Goal: Task Accomplishment & Management: Complete application form

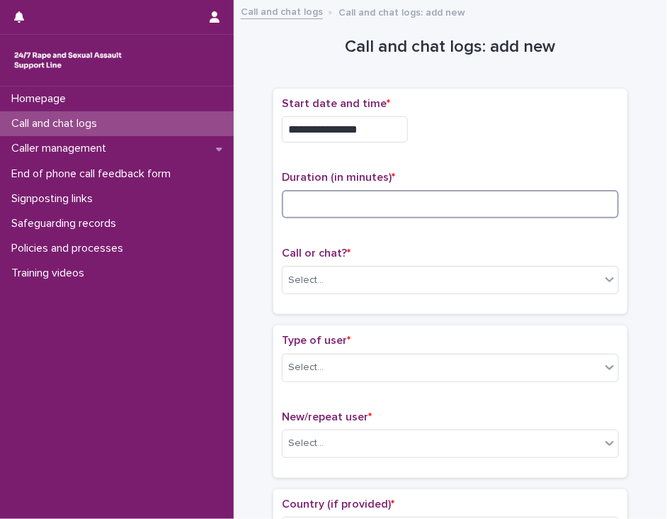
click at [344, 206] on input at bounding box center [450, 204] width 337 height 28
type input "**"
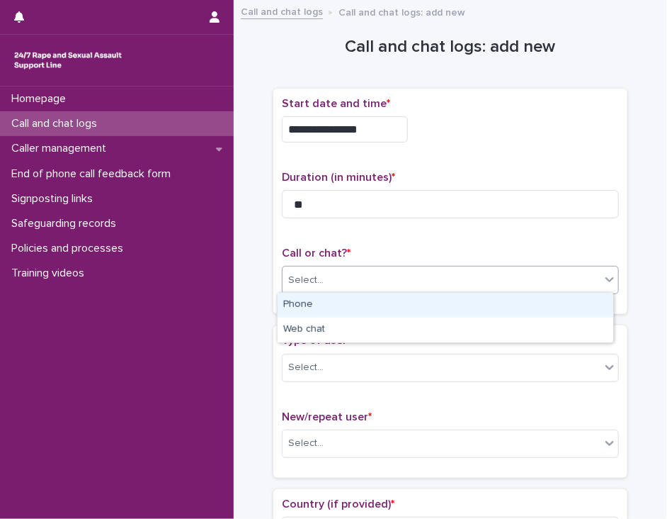
click at [346, 281] on div "Select..." at bounding box center [442, 280] width 318 height 23
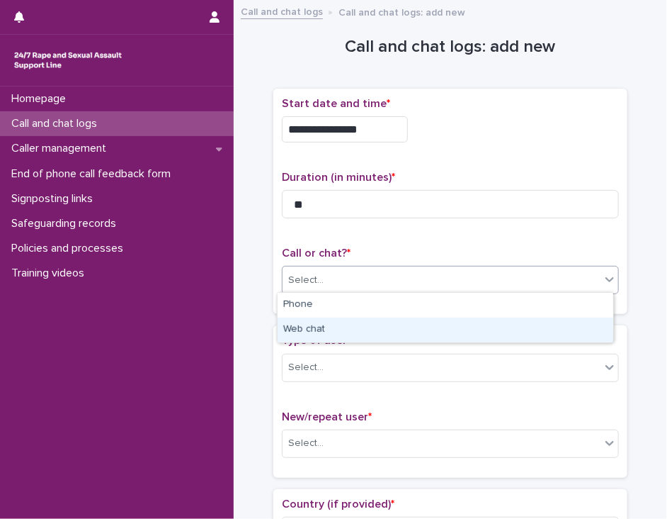
click at [334, 329] on div "Web chat" at bounding box center [446, 329] width 336 height 25
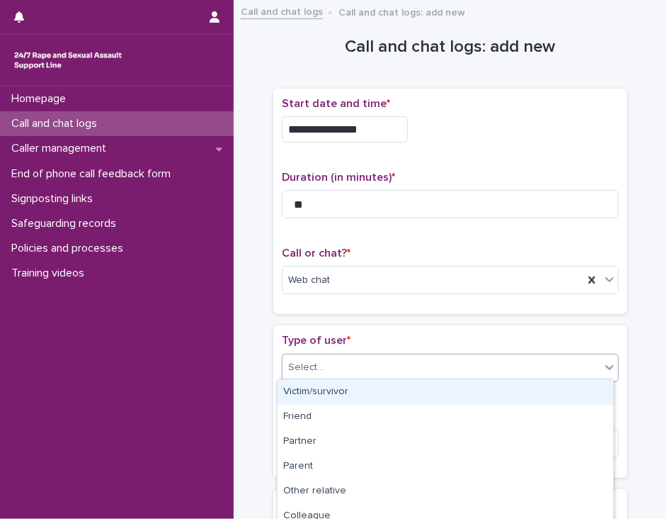
click at [328, 368] on div "Select..." at bounding box center [442, 367] width 318 height 23
click at [326, 387] on div "Victim/survivor" at bounding box center [446, 392] width 336 height 25
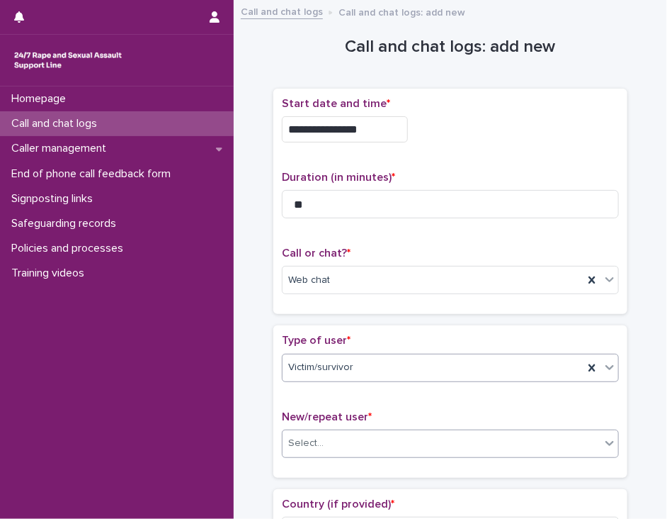
click at [326, 434] on div "Select..." at bounding box center [442, 443] width 318 height 23
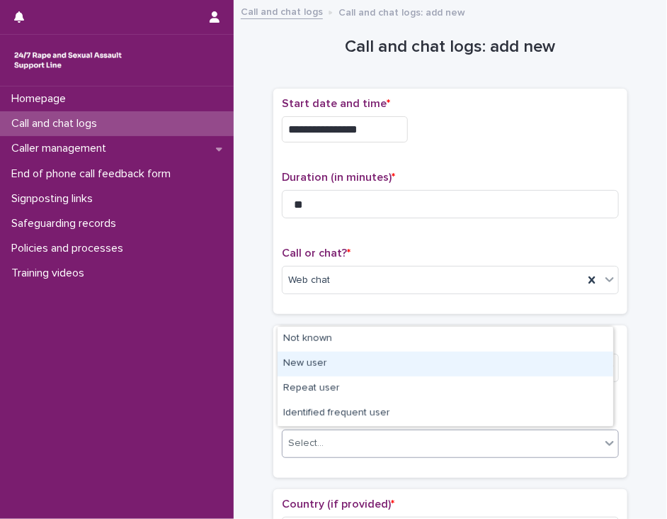
drag, startPoint x: 323, startPoint y: 427, endPoint x: 329, endPoint y: 363, distance: 64.8
click at [329, 363] on div "New user" at bounding box center [446, 363] width 336 height 25
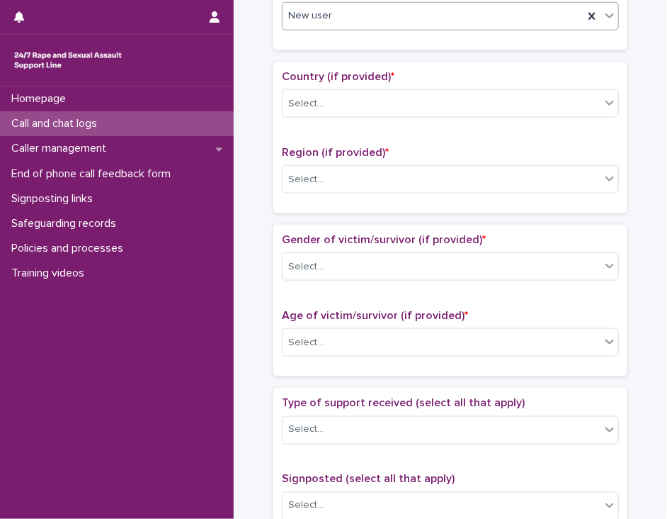
scroll to position [440, 0]
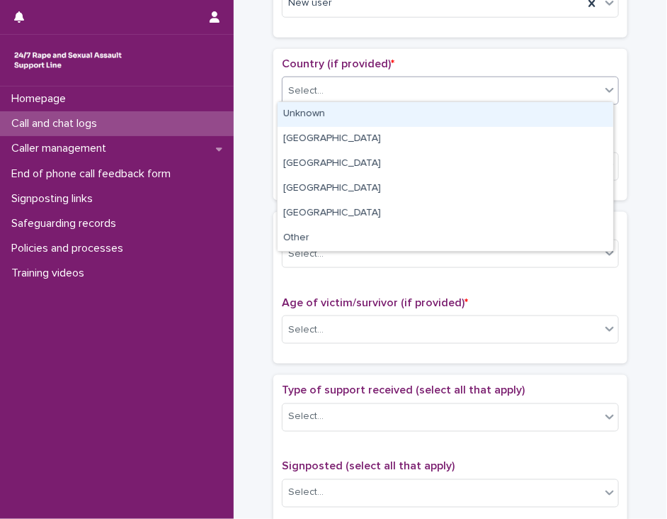
click at [604, 83] on icon at bounding box center [610, 90] width 14 height 14
click at [590, 113] on div "Unknown" at bounding box center [446, 114] width 336 height 25
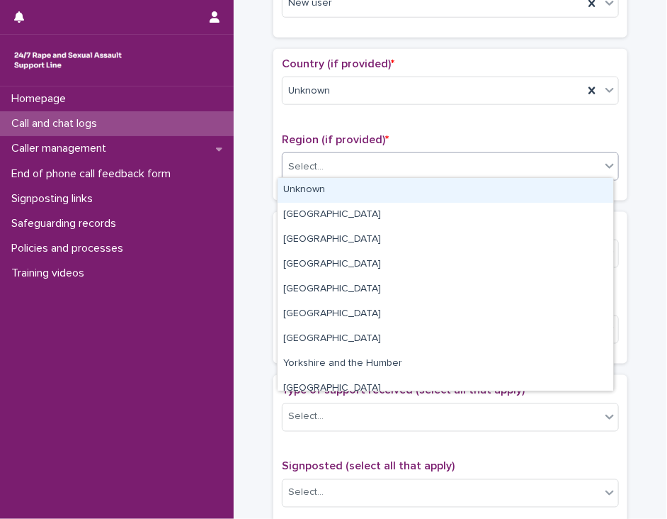
click at [570, 165] on div "Select..." at bounding box center [442, 166] width 318 height 23
click at [561, 191] on div "Unknown" at bounding box center [446, 190] width 336 height 25
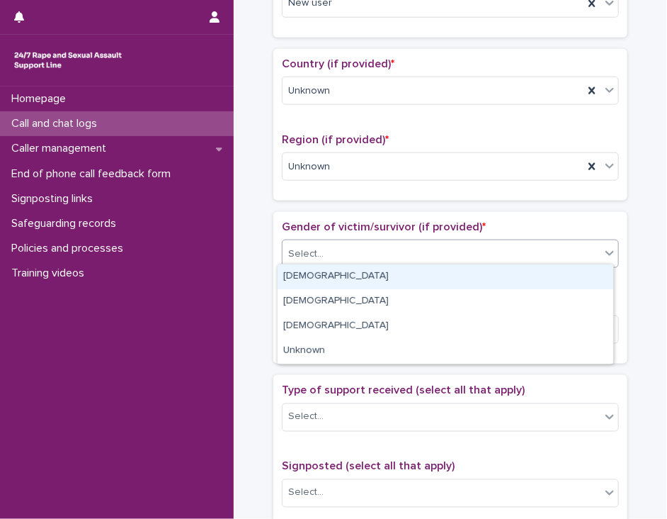
drag, startPoint x: 539, startPoint y: 243, endPoint x: 529, endPoint y: 274, distance: 31.8
click at [529, 274] on body "**********" at bounding box center [333, 259] width 667 height 519
click at [529, 274] on div "[DEMOGRAPHIC_DATA]" at bounding box center [446, 276] width 336 height 25
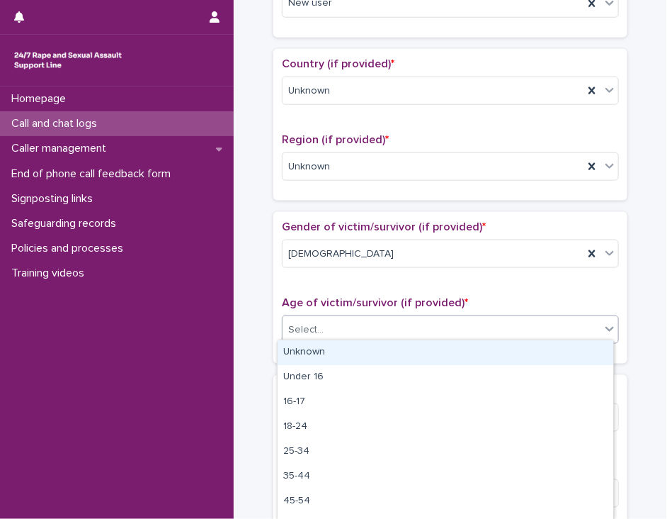
click at [514, 325] on div "Select..." at bounding box center [442, 329] width 318 height 23
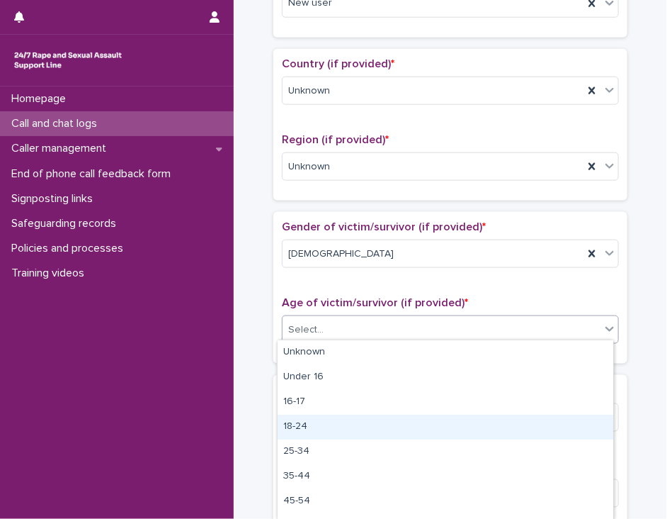
click at [510, 424] on div "18-24" at bounding box center [446, 427] width 336 height 25
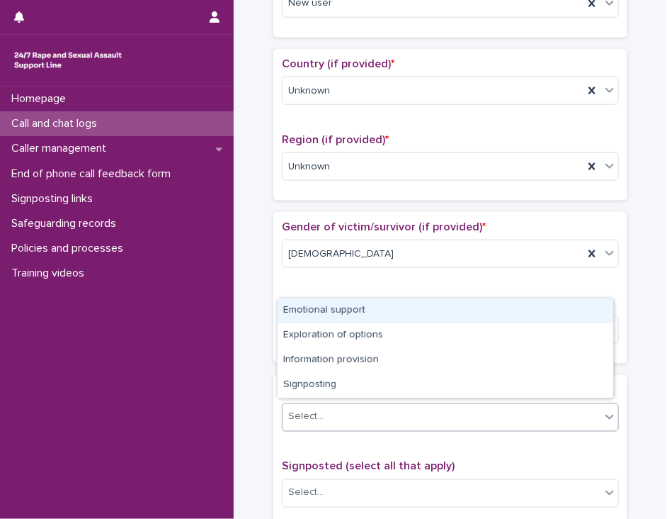
click at [507, 410] on div "Select..." at bounding box center [442, 416] width 318 height 23
click at [502, 312] on div "Emotional support" at bounding box center [446, 310] width 336 height 25
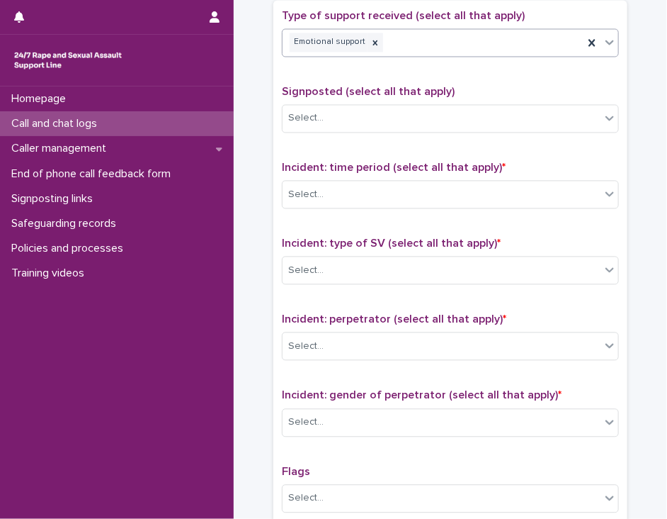
scroll to position [816, 0]
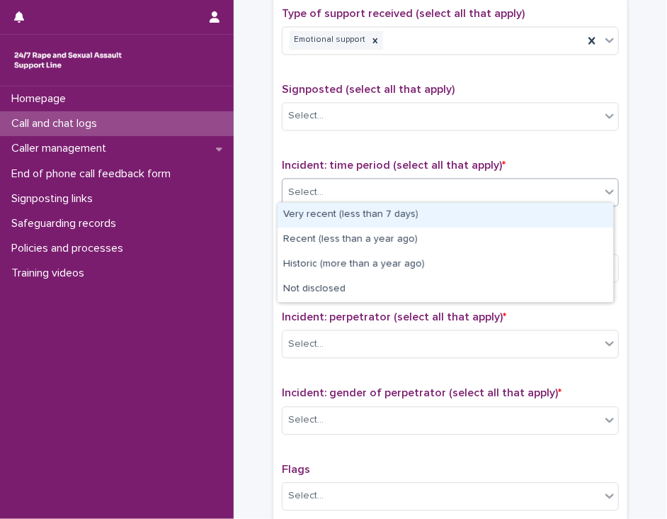
click at [583, 193] on div "Select..." at bounding box center [442, 192] width 318 height 23
click at [573, 220] on div "Very recent (less than 7 days)" at bounding box center [446, 215] width 336 height 25
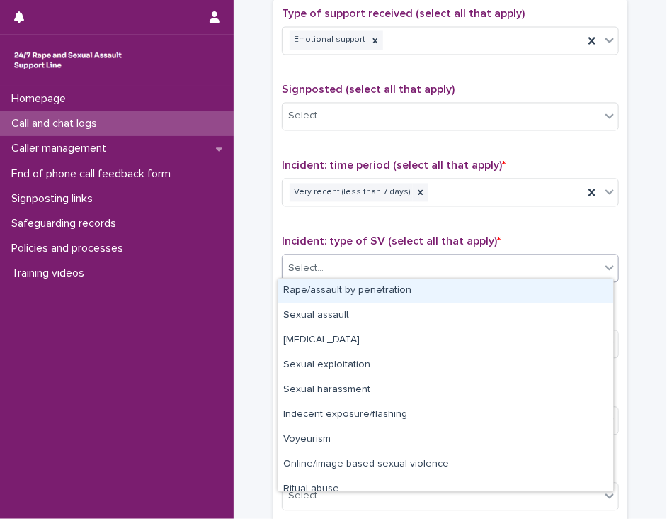
click at [557, 263] on div "Select..." at bounding box center [442, 268] width 318 height 23
click at [550, 286] on div "Rape/assault by penetration" at bounding box center [446, 290] width 336 height 25
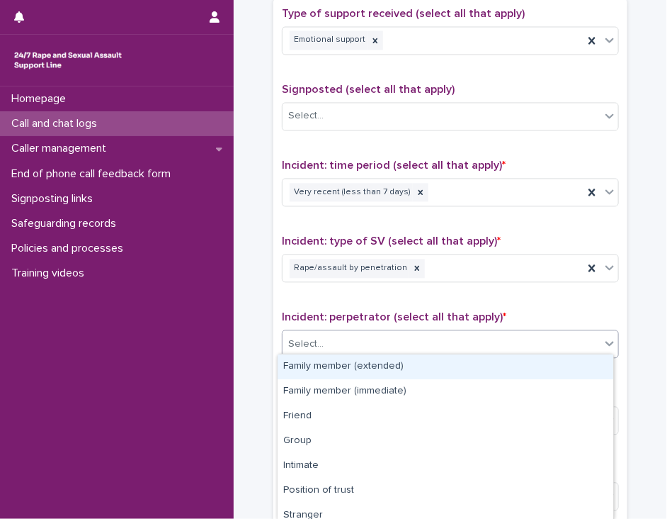
click at [541, 336] on div "Select..." at bounding box center [442, 344] width 318 height 23
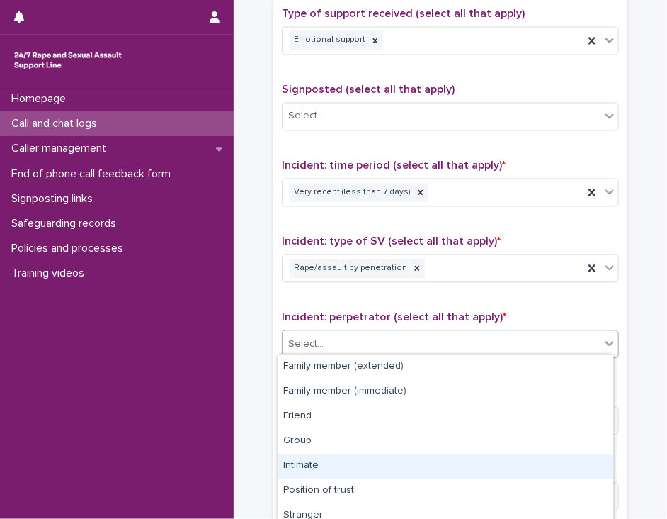
click at [527, 461] on div "Intimate" at bounding box center [446, 465] width 336 height 25
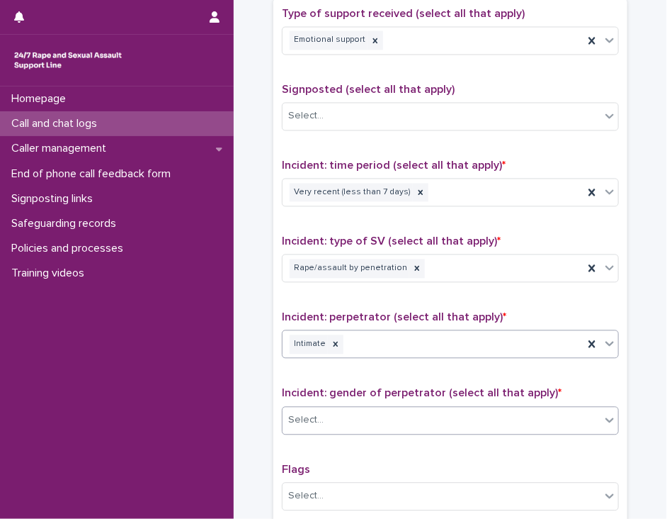
click at [530, 415] on div "Select..." at bounding box center [442, 420] width 318 height 23
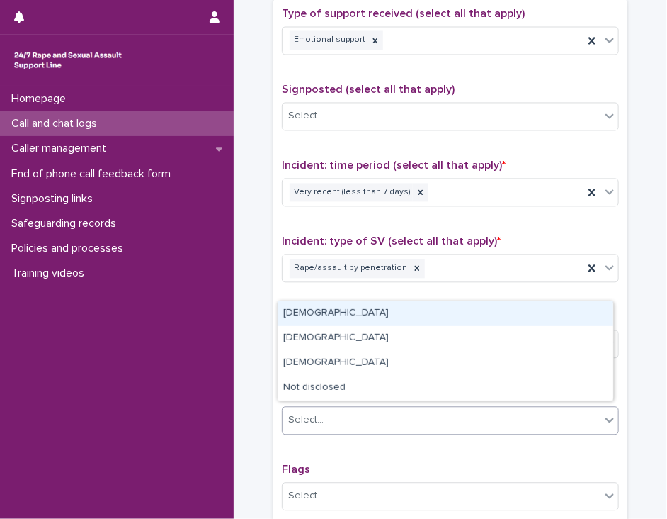
click at [534, 309] on div "[DEMOGRAPHIC_DATA]" at bounding box center [446, 313] width 336 height 25
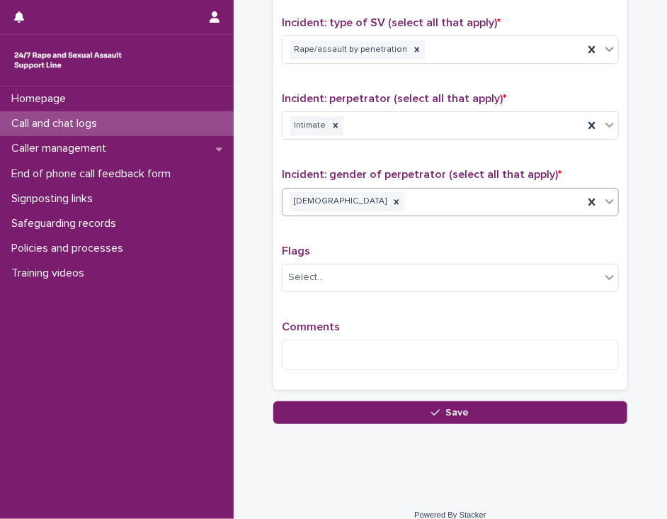
scroll to position [1045, 0]
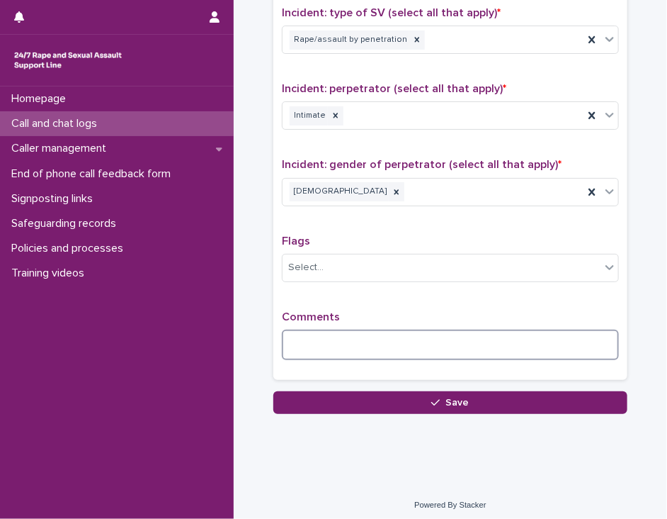
click at [572, 338] on textarea at bounding box center [450, 344] width 337 height 30
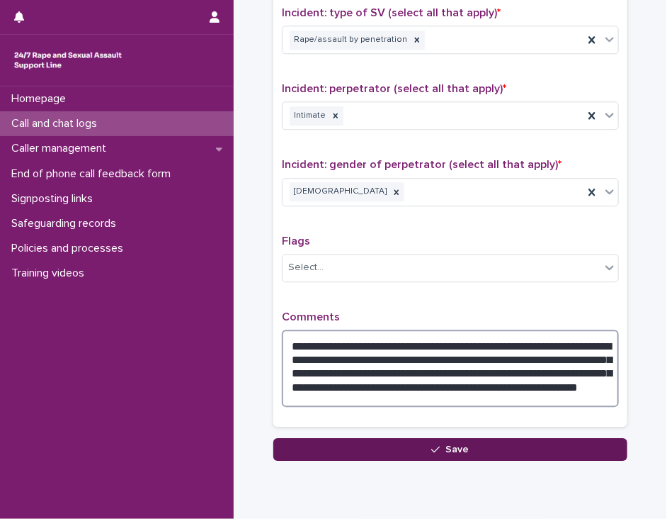
type textarea "**********"
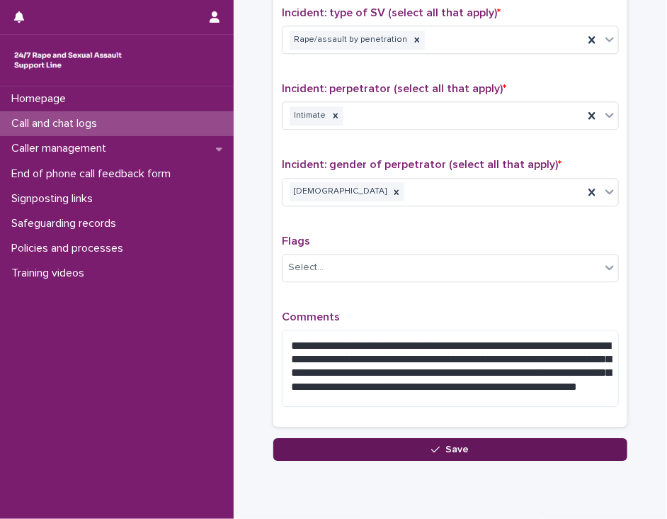
click at [393, 446] on button "Save" at bounding box center [451, 449] width 354 height 23
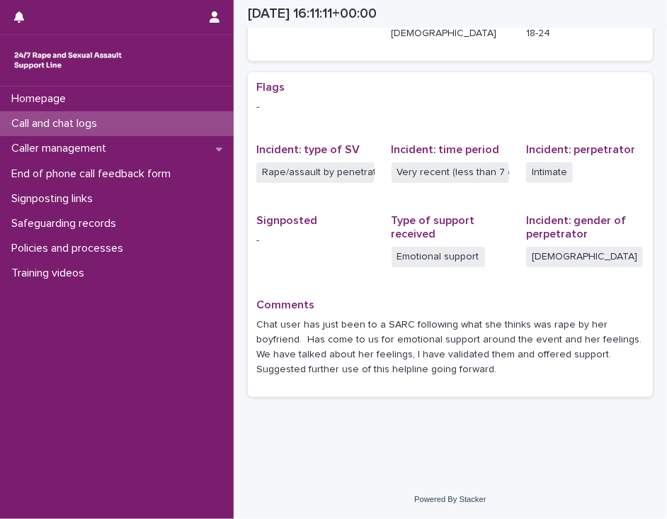
scroll to position [249, 0]
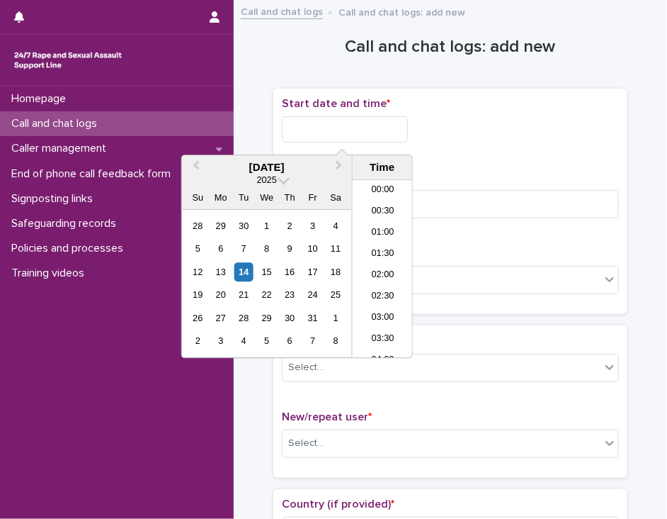
scroll to position [645, 0]
click at [351, 123] on input "text" at bounding box center [345, 129] width 126 height 26
click at [385, 263] on li "17:00" at bounding box center [383, 269] width 60 height 21
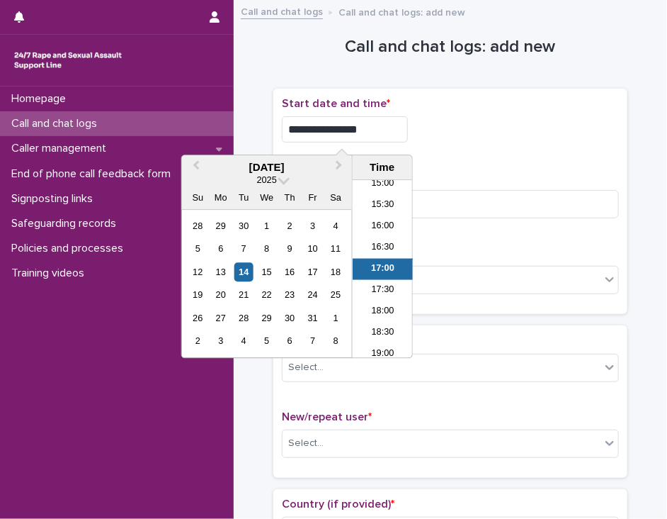
click at [364, 129] on input "**********" at bounding box center [345, 129] width 126 height 26
type input "**********"
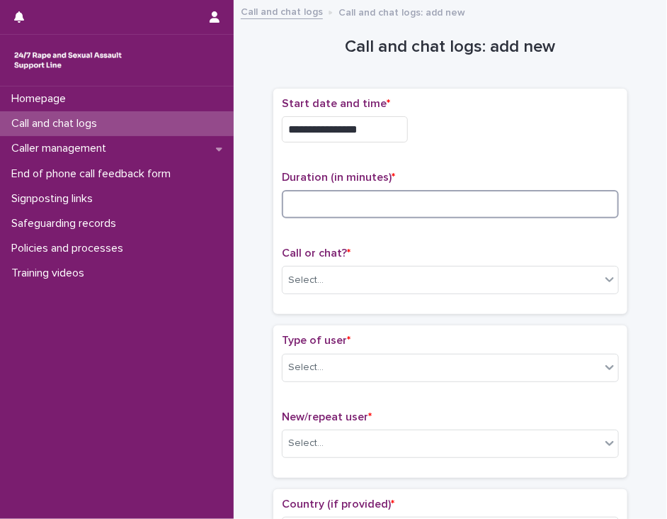
click at [302, 198] on input at bounding box center [450, 204] width 337 height 28
type input "*"
click at [310, 277] on div "Select..." at bounding box center [305, 280] width 35 height 15
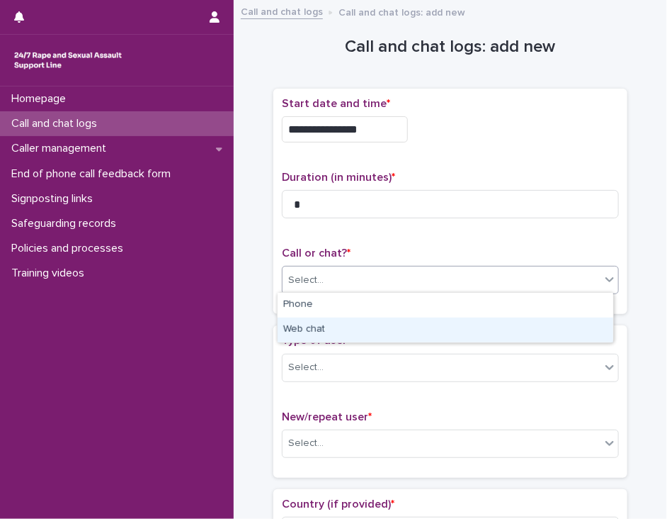
click at [321, 330] on div "Web chat" at bounding box center [446, 329] width 336 height 25
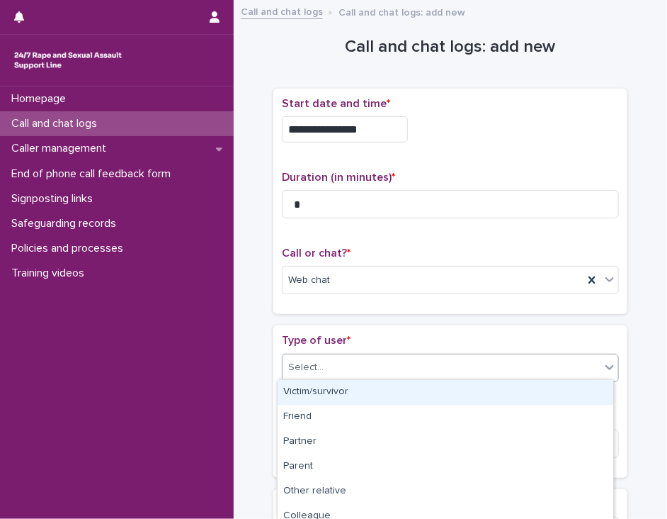
click at [321, 361] on div "Select..." at bounding box center [442, 367] width 318 height 23
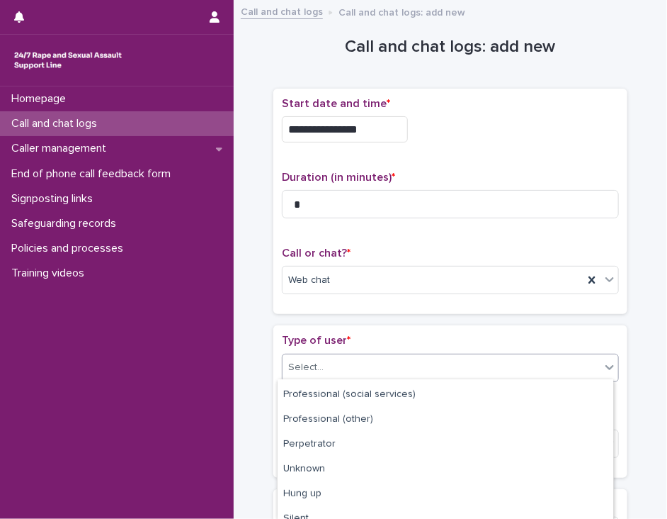
scroll to position [232, 0]
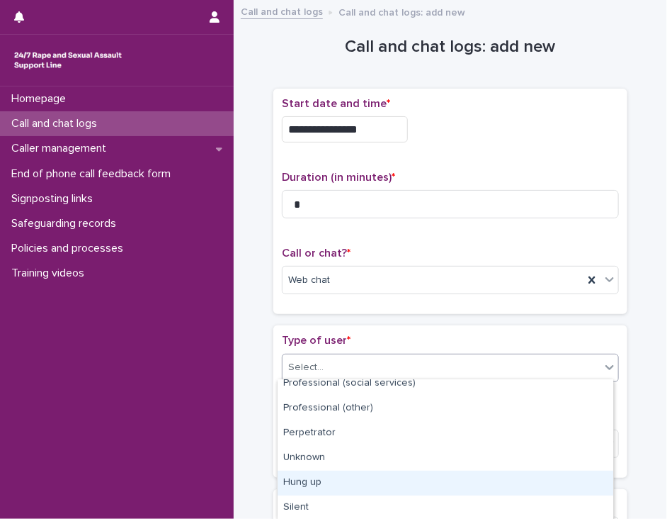
click at [566, 487] on div "Hung up" at bounding box center [446, 482] width 336 height 25
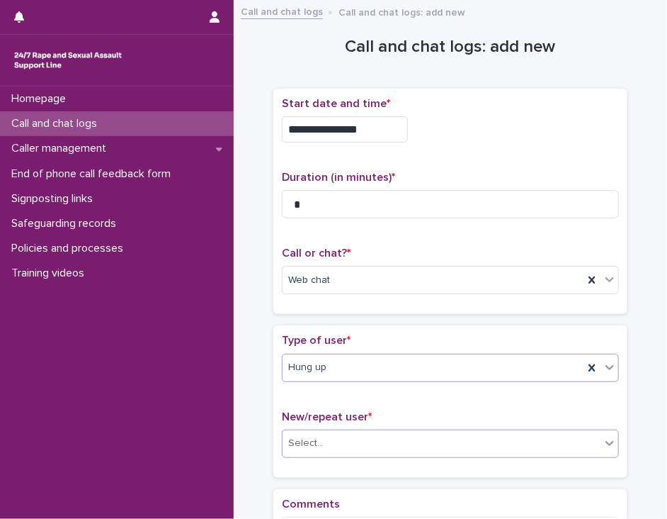
click at [559, 443] on div "Select..." at bounding box center [442, 443] width 318 height 23
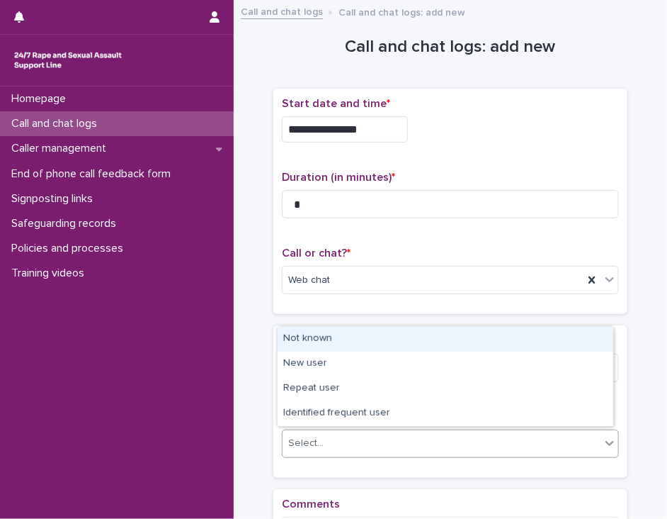
click at [563, 337] on div "Not known" at bounding box center [446, 339] width 336 height 25
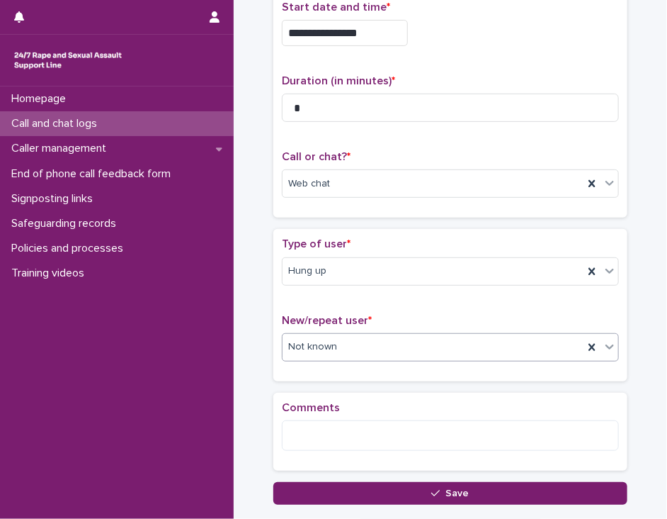
scroll to position [190, 0]
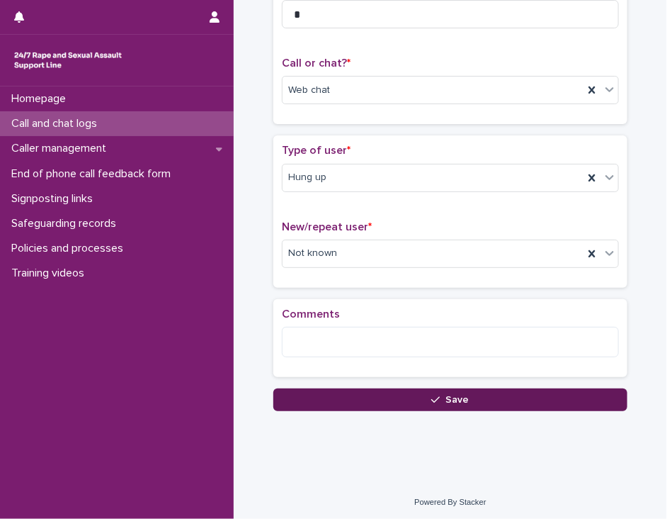
click at [393, 388] on button "Save" at bounding box center [451, 399] width 354 height 23
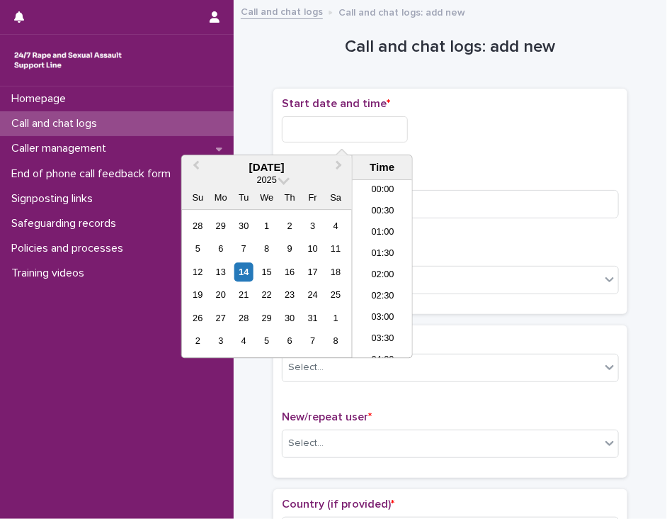
click at [298, 127] on input "text" at bounding box center [345, 129] width 126 height 26
click at [380, 266] on li "17:30" at bounding box center [383, 269] width 60 height 21
click at [367, 128] on input "**********" at bounding box center [345, 129] width 126 height 26
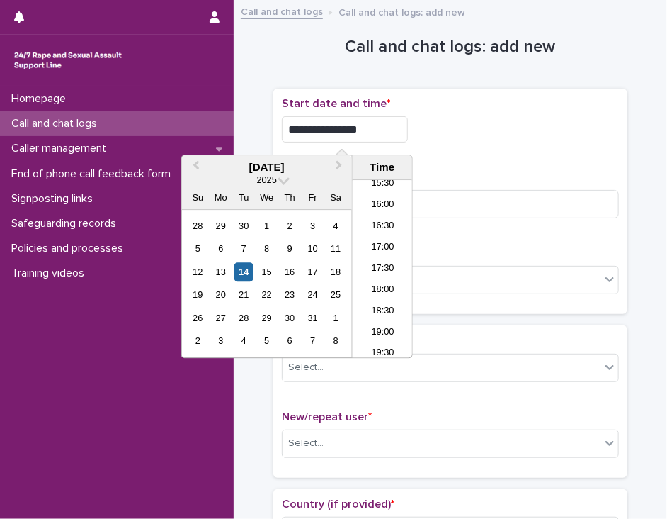
type input "**********"
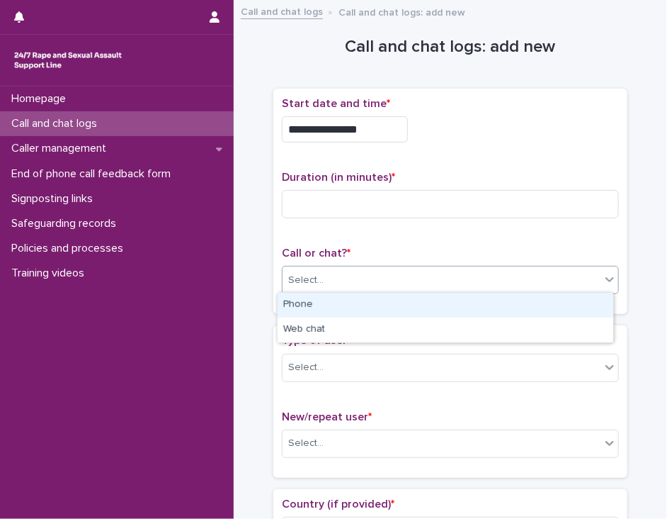
click at [303, 273] on div "Select..." at bounding box center [305, 280] width 35 height 15
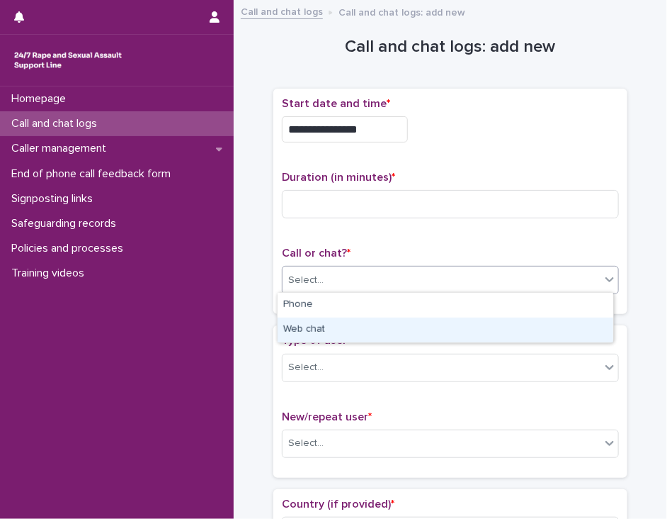
click at [321, 322] on div "Web chat" at bounding box center [446, 329] width 336 height 25
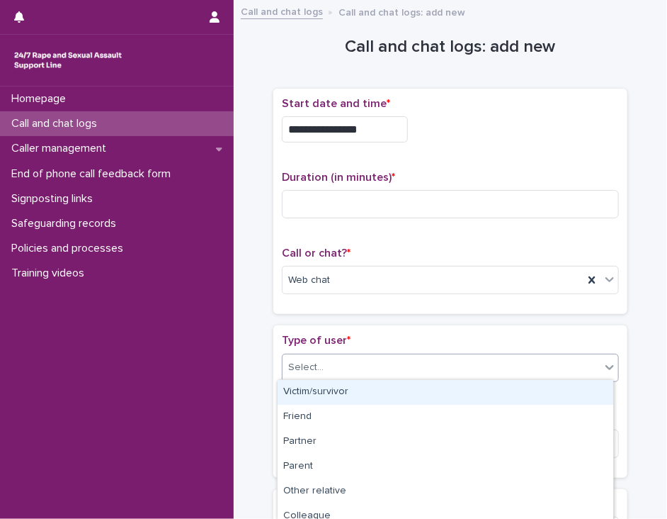
click at [322, 363] on div "Select..." at bounding box center [442, 367] width 318 height 23
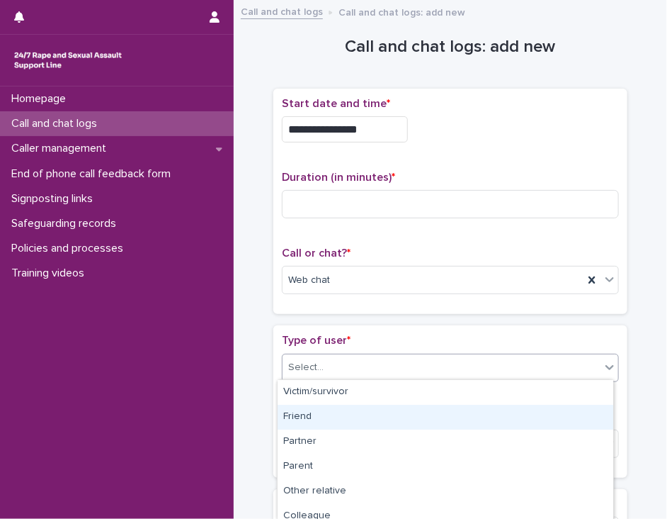
scroll to position [0, 0]
click at [576, 415] on div "Friend" at bounding box center [446, 417] width 336 height 25
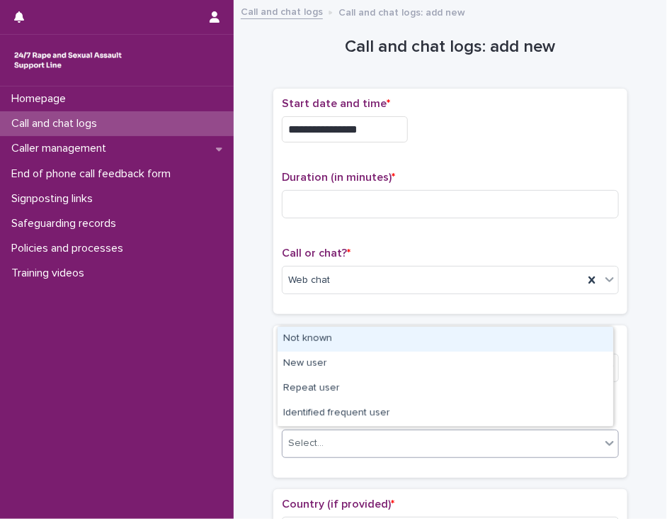
click at [568, 439] on div "Select..." at bounding box center [442, 443] width 318 height 23
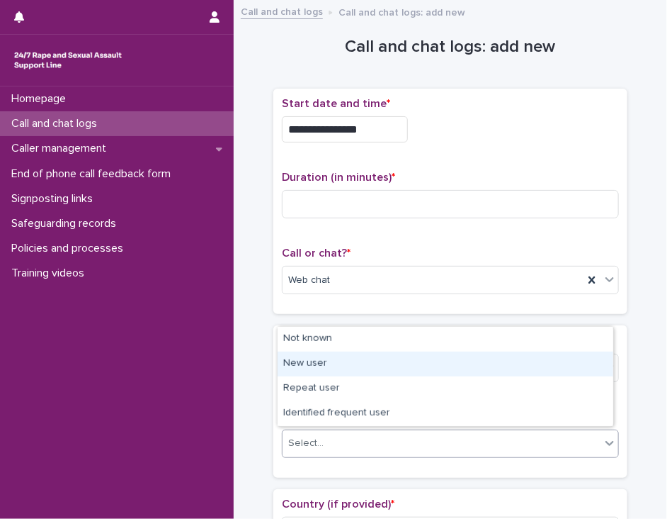
click at [567, 361] on div "New user" at bounding box center [446, 363] width 336 height 25
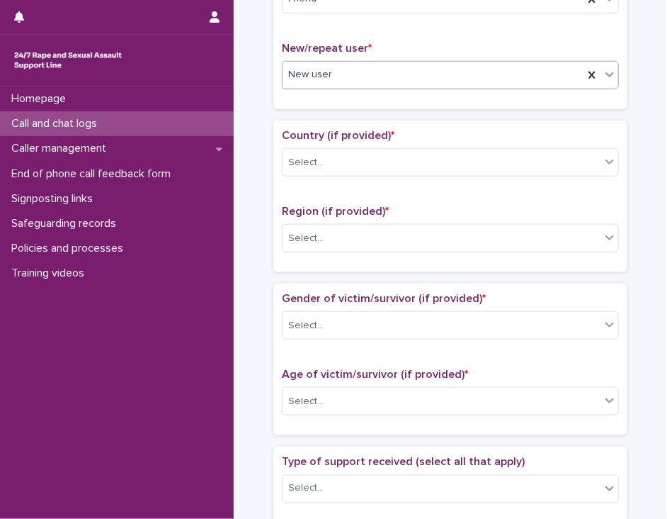
scroll to position [383, 0]
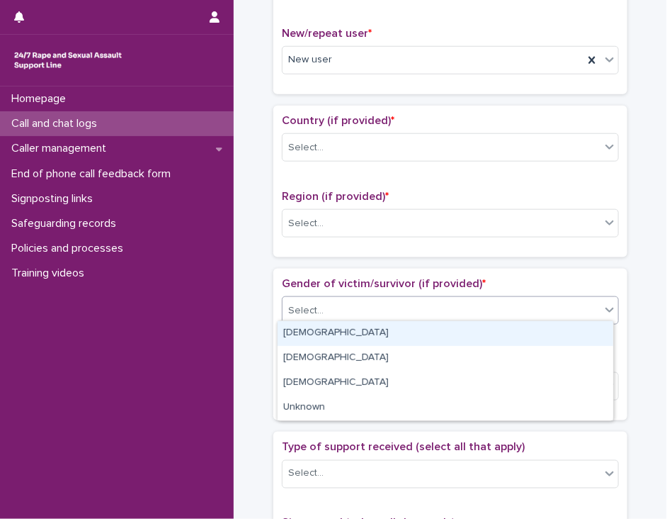
click at [603, 303] on icon at bounding box center [610, 310] width 14 height 14
click at [583, 332] on div "[DEMOGRAPHIC_DATA]" at bounding box center [446, 333] width 336 height 25
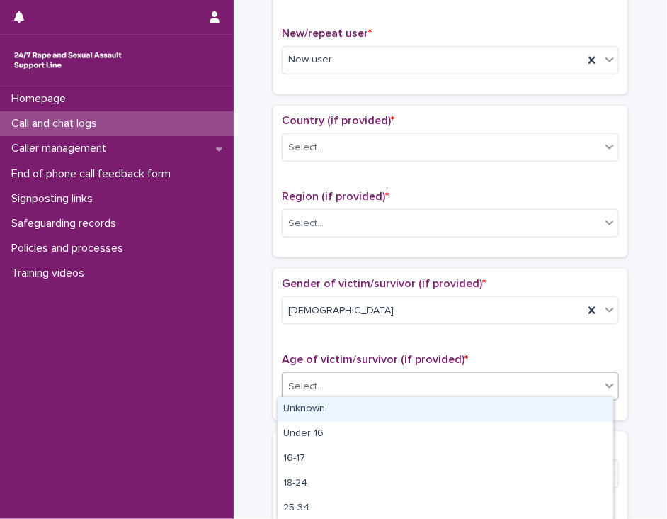
click at [571, 387] on div "Select..." at bounding box center [442, 386] width 318 height 23
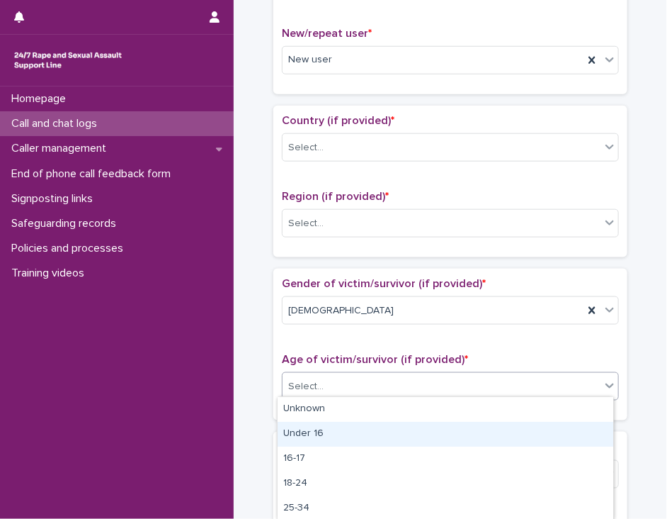
click at [553, 430] on div "Under 16" at bounding box center [446, 434] width 336 height 25
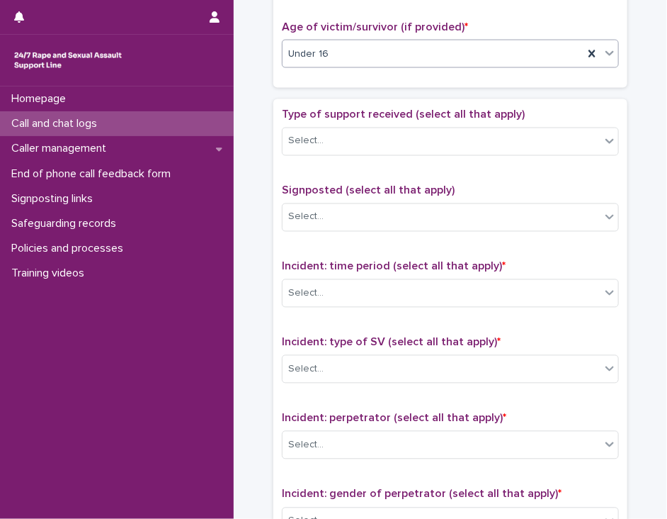
scroll to position [717, 0]
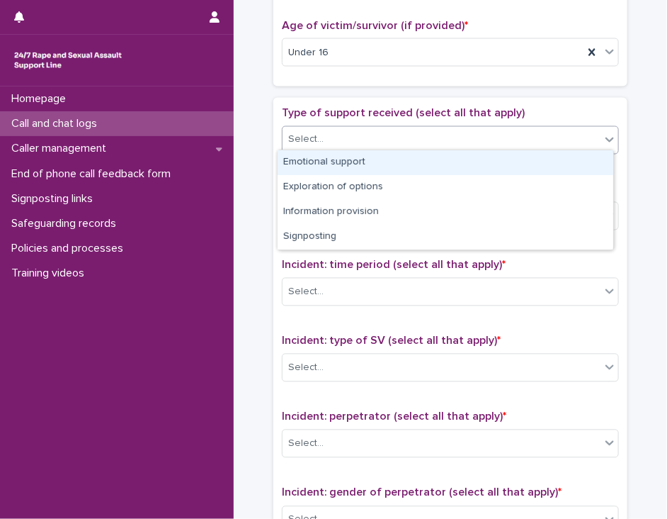
click at [603, 138] on icon at bounding box center [610, 140] width 14 height 14
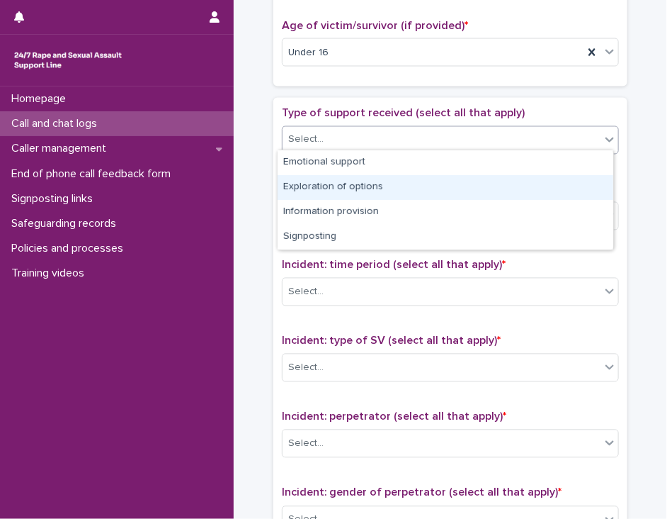
click at [582, 187] on div "Exploration of options" at bounding box center [446, 187] width 336 height 25
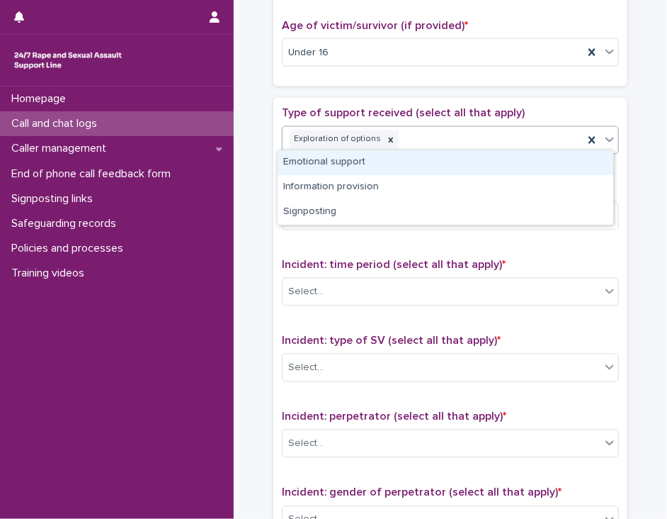
click at [603, 137] on icon at bounding box center [610, 140] width 14 height 14
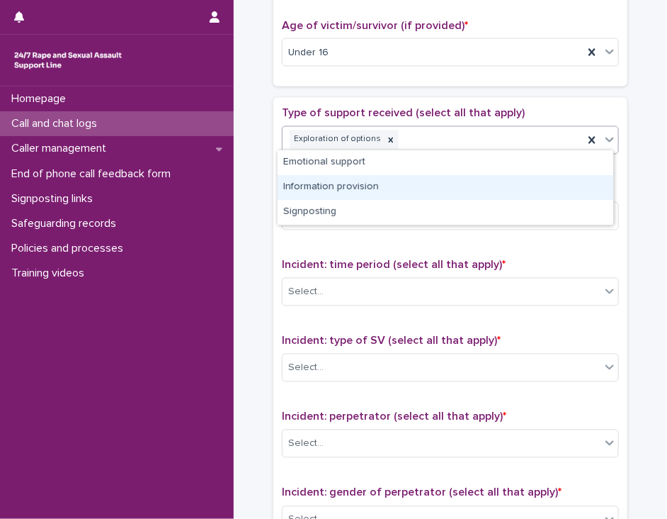
click at [575, 191] on div "Information provision" at bounding box center [446, 187] width 336 height 25
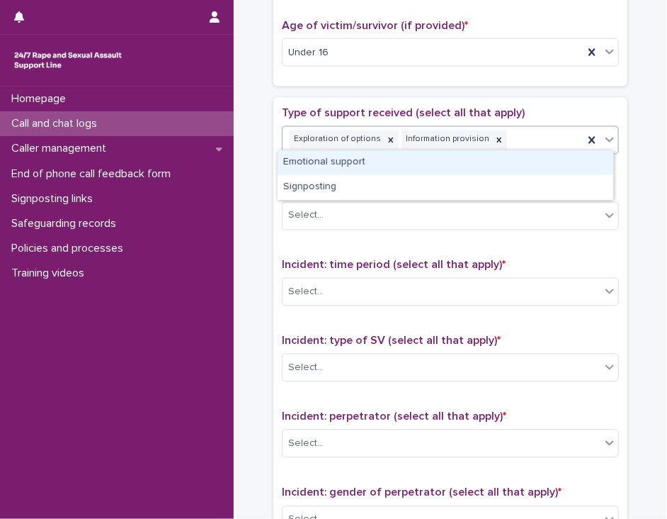
click at [603, 135] on icon at bounding box center [610, 140] width 14 height 14
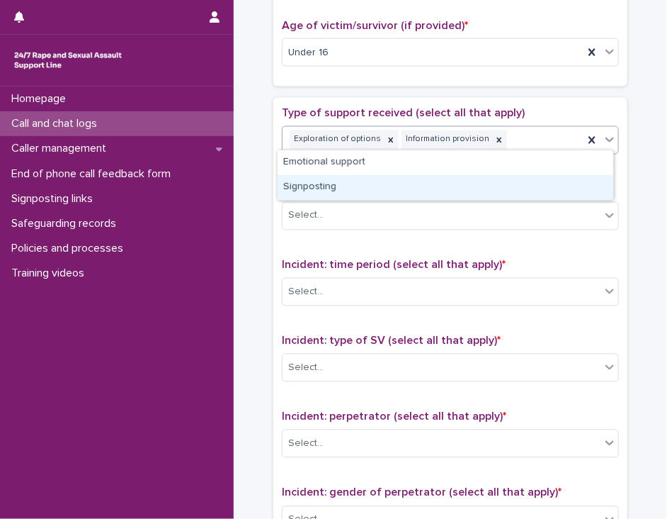
click at [576, 186] on div "Signposting" at bounding box center [446, 187] width 336 height 25
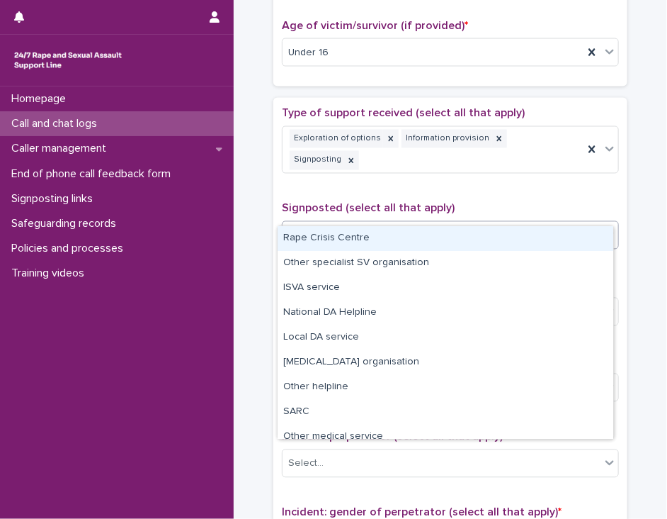
click at [575, 224] on div "Select..." at bounding box center [442, 235] width 318 height 23
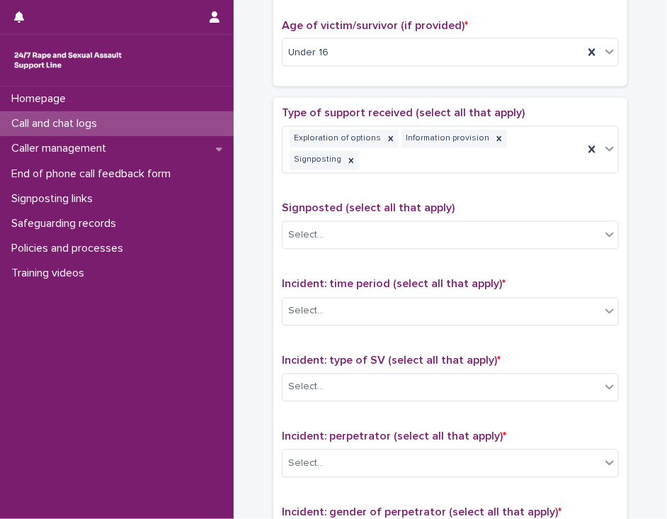
click at [633, 248] on div "**********" at bounding box center [450, 26] width 405 height 1470
click at [483, 224] on div "Select..." at bounding box center [442, 235] width 318 height 23
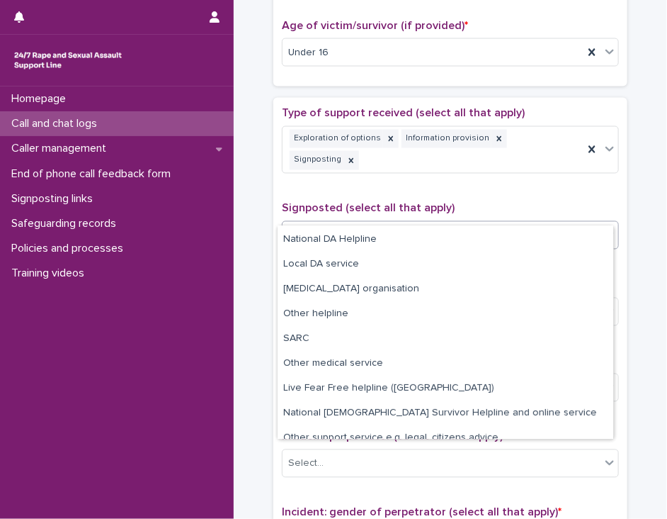
scroll to position [85, 0]
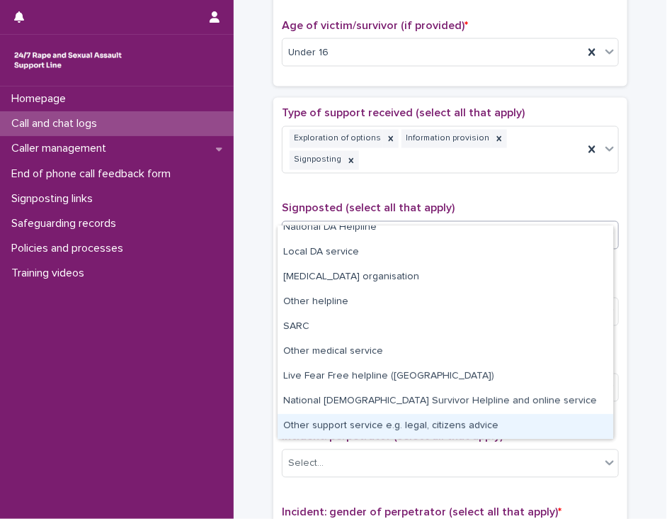
click at [512, 424] on div "Other support service e.g. legal, citizens advice" at bounding box center [446, 426] width 336 height 25
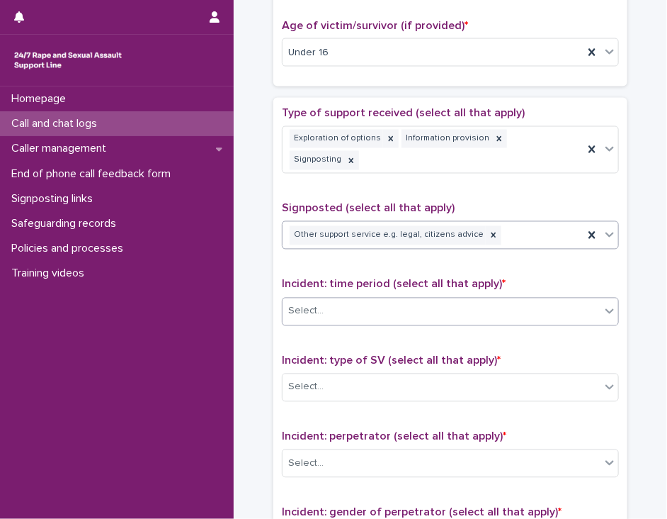
click at [541, 300] on div "Select..." at bounding box center [442, 311] width 318 height 23
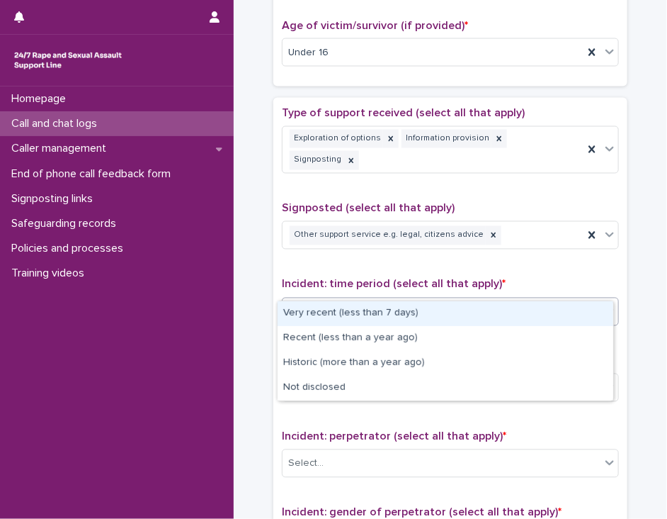
click at [533, 311] on div "Very recent (less than 7 days)" at bounding box center [446, 313] width 336 height 25
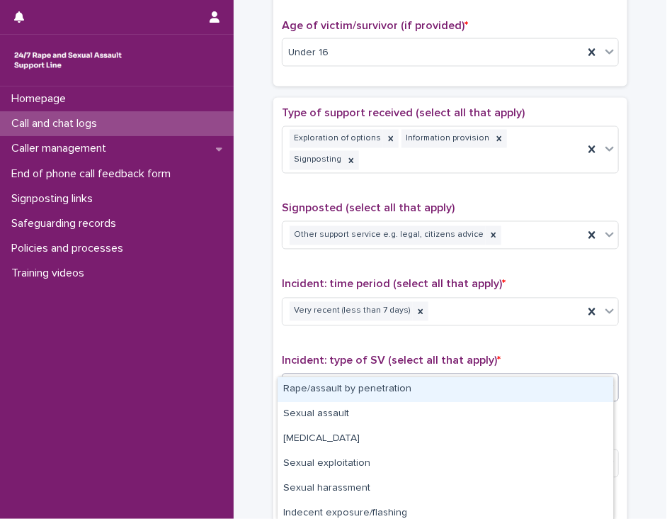
click at [507, 376] on div "Select..." at bounding box center [442, 387] width 318 height 23
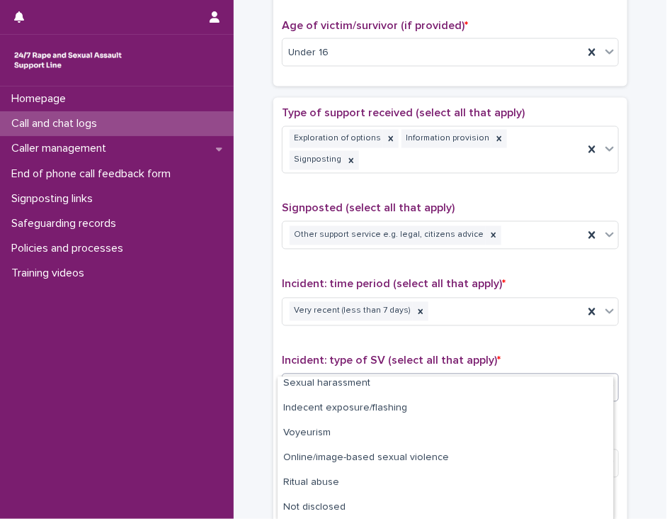
scroll to position [106, 0]
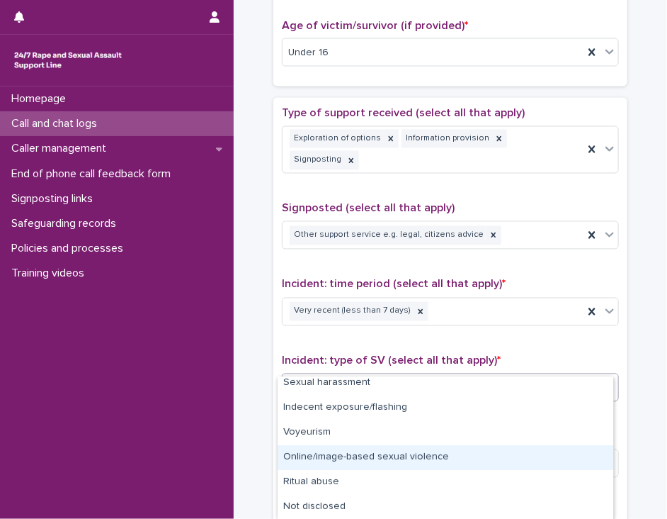
click at [568, 453] on div "Online/image-based sexual violence" at bounding box center [446, 457] width 336 height 25
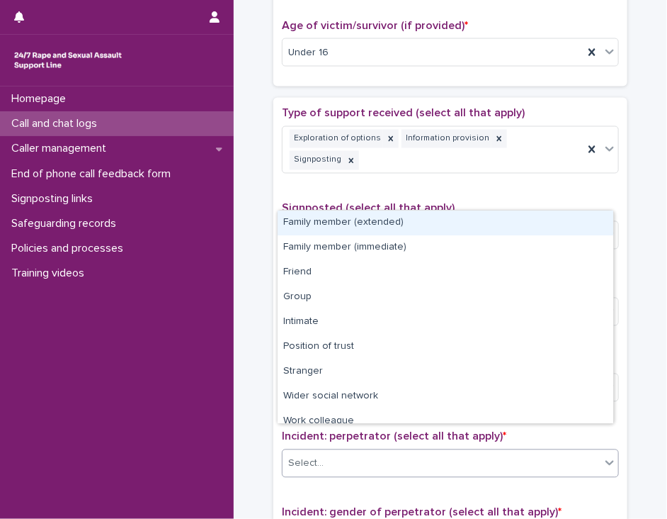
click at [603, 456] on icon at bounding box center [610, 463] width 14 height 14
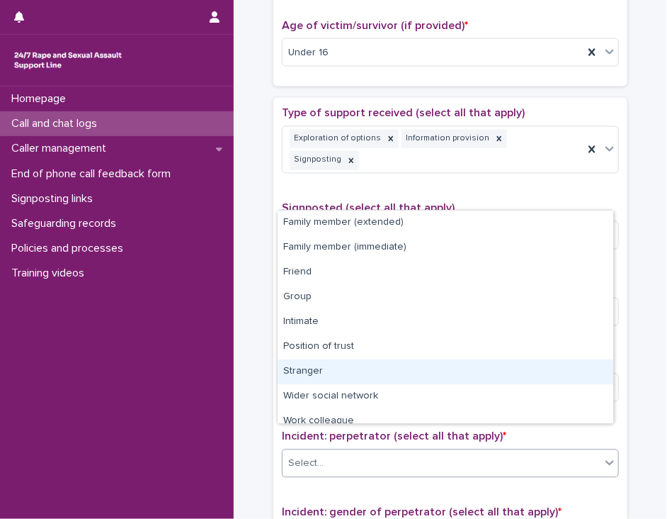
click at [599, 375] on div "Stranger" at bounding box center [446, 371] width 336 height 25
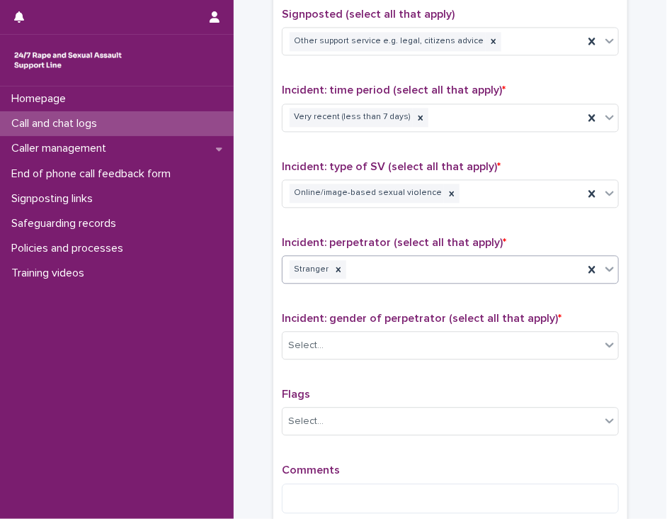
scroll to position [964, 0]
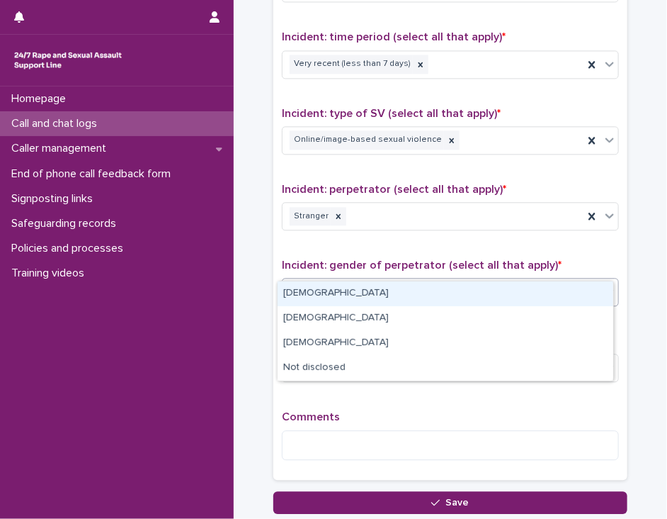
click at [609, 278] on div at bounding box center [610, 291] width 17 height 26
click at [578, 286] on div "[DEMOGRAPHIC_DATA]" at bounding box center [446, 293] width 336 height 25
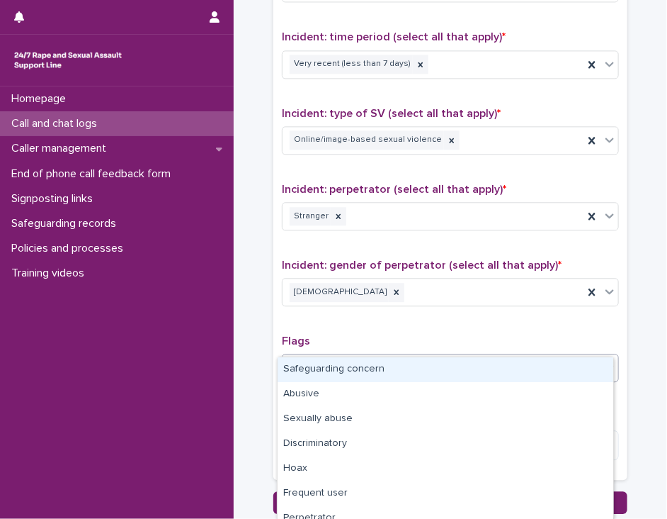
click at [607, 360] on icon at bounding box center [610, 367] width 14 height 14
click at [578, 361] on div "Safeguarding concern" at bounding box center [446, 369] width 336 height 25
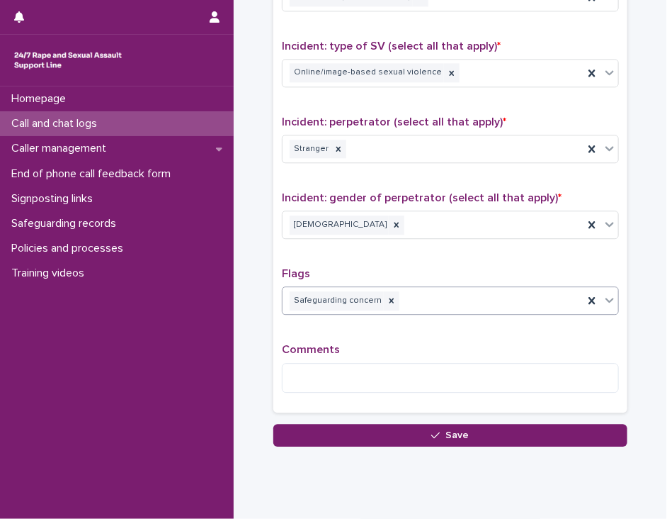
scroll to position [1045, 0]
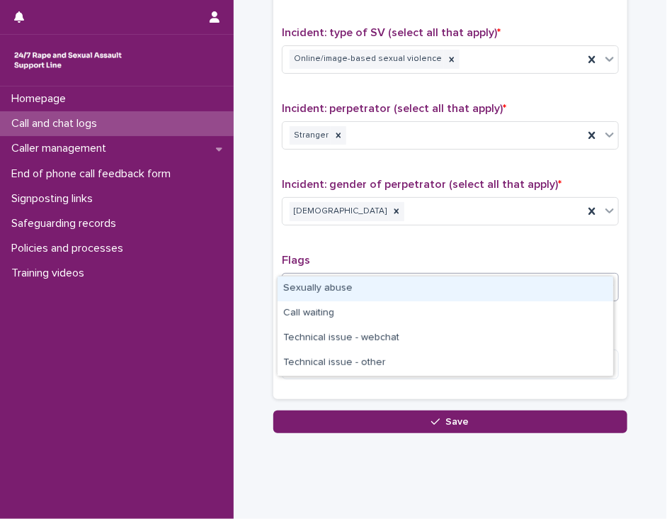
type input "*"
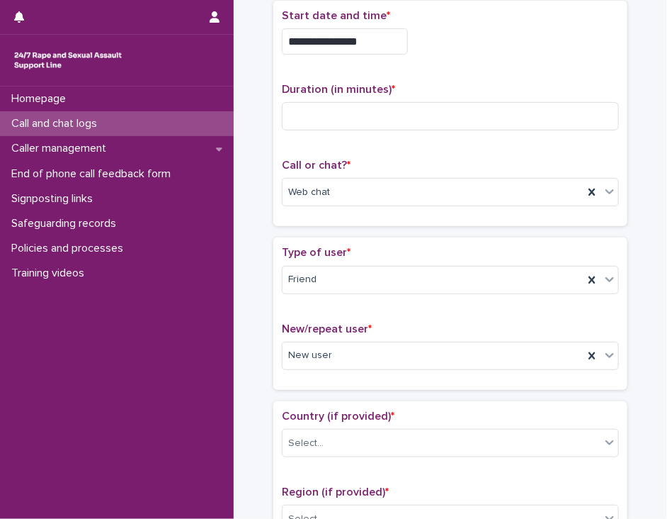
scroll to position [0, 0]
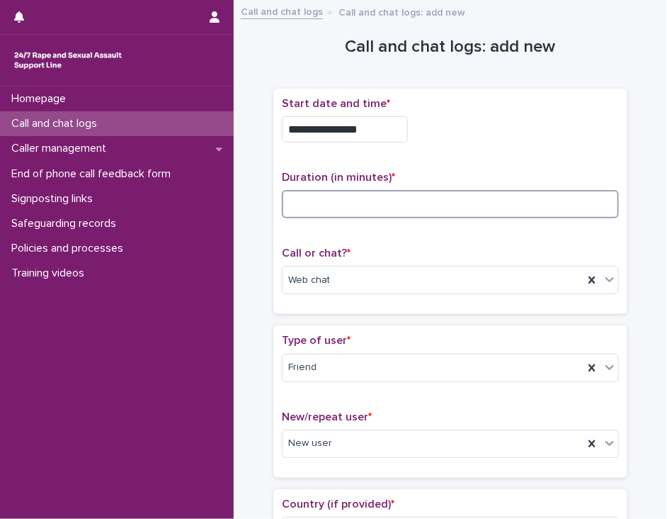
click at [376, 200] on input at bounding box center [450, 204] width 337 height 28
type input "**"
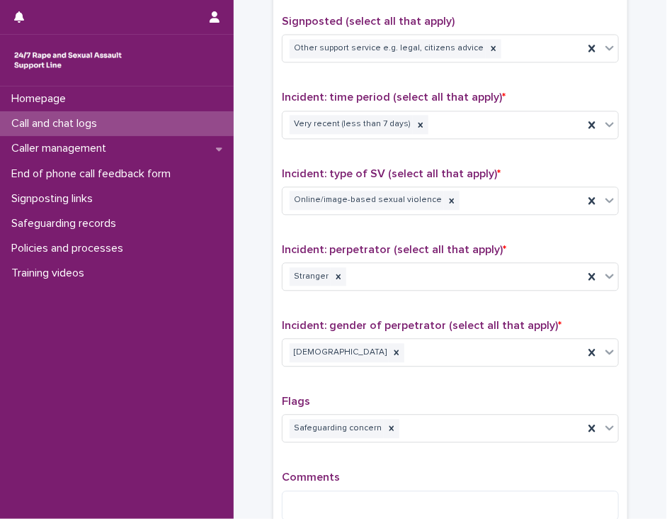
scroll to position [1045, 0]
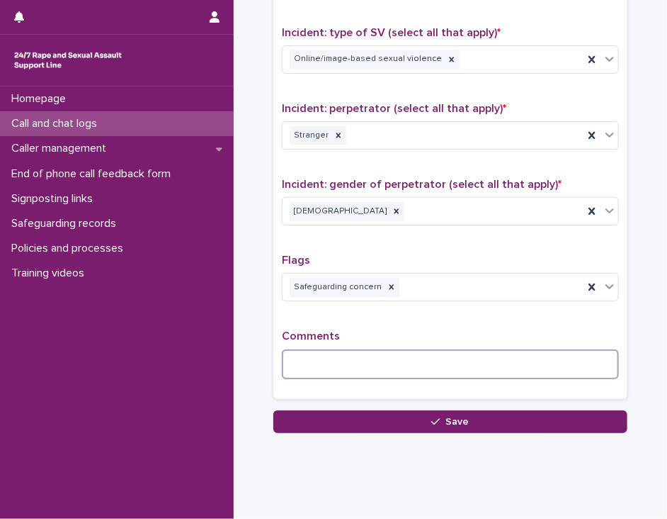
click at [291, 349] on textarea at bounding box center [450, 364] width 337 height 30
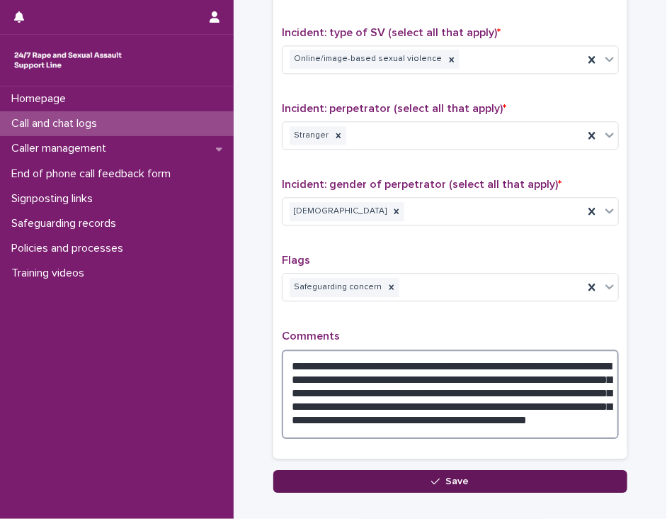
type textarea "**********"
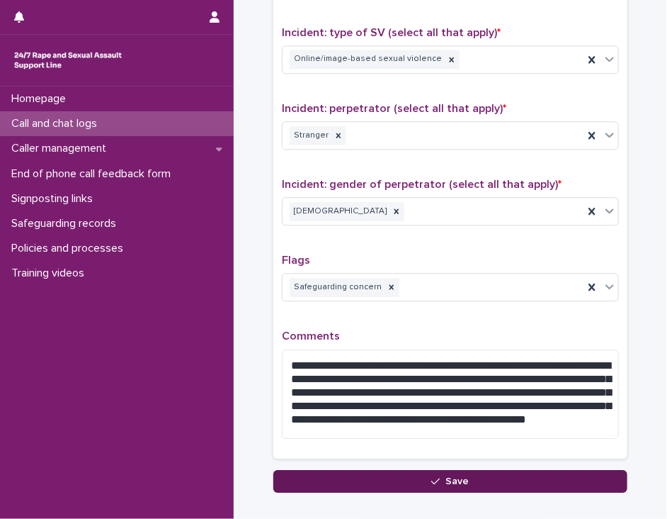
click at [387, 470] on button "Save" at bounding box center [451, 481] width 354 height 23
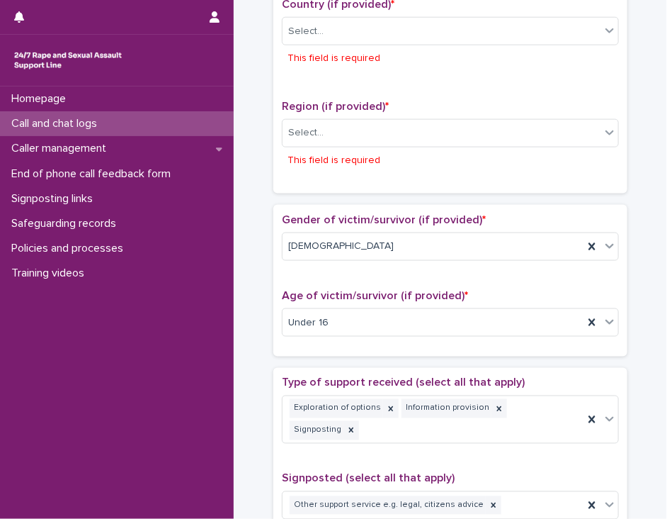
scroll to position [504, 0]
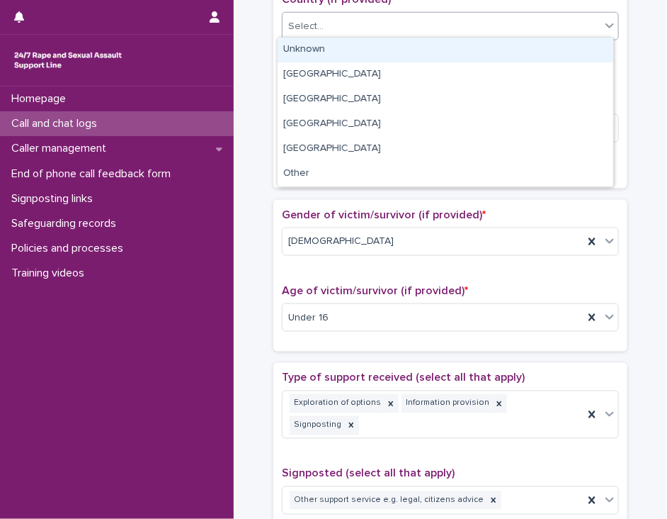
click at [392, 30] on div "Select..." at bounding box center [442, 26] width 318 height 23
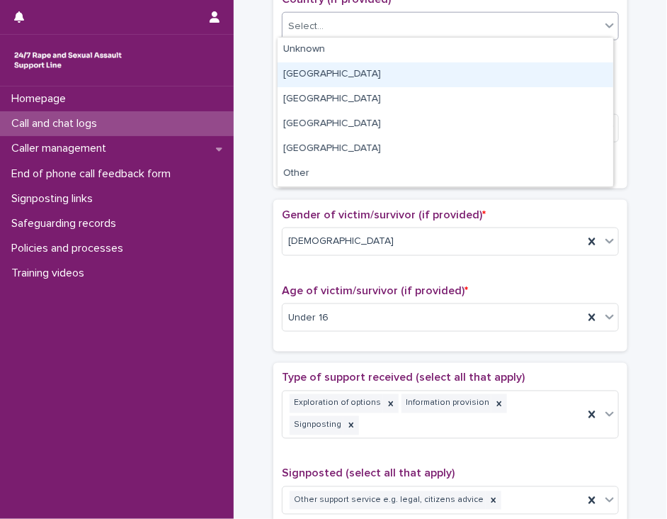
click at [380, 74] on div "[GEOGRAPHIC_DATA]" at bounding box center [446, 74] width 336 height 25
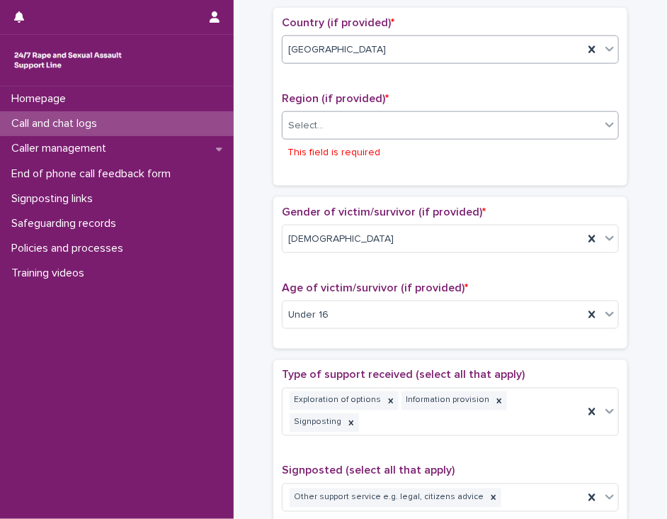
scroll to position [481, 0]
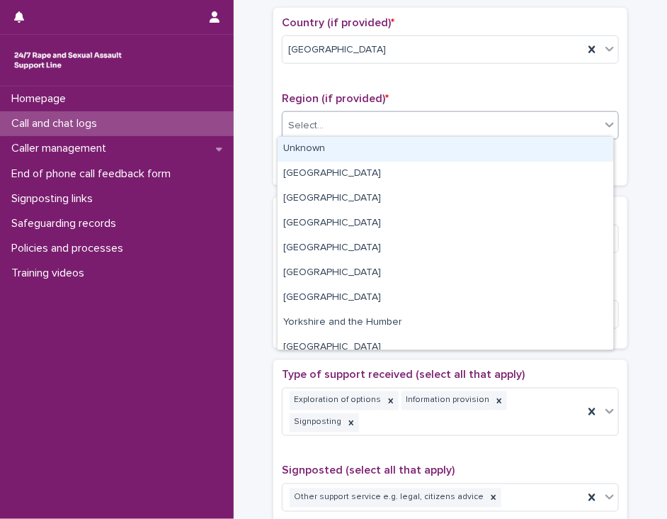
click at [378, 121] on div "Select..." at bounding box center [442, 125] width 318 height 23
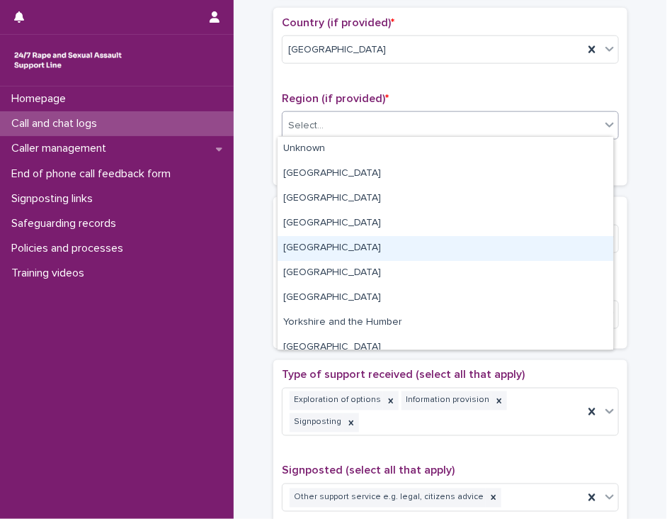
click at [391, 249] on div "[GEOGRAPHIC_DATA]" at bounding box center [446, 248] width 336 height 25
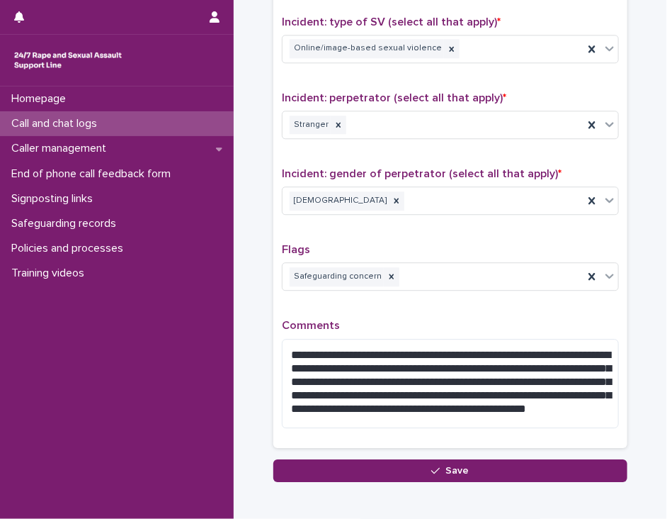
scroll to position [1066, 0]
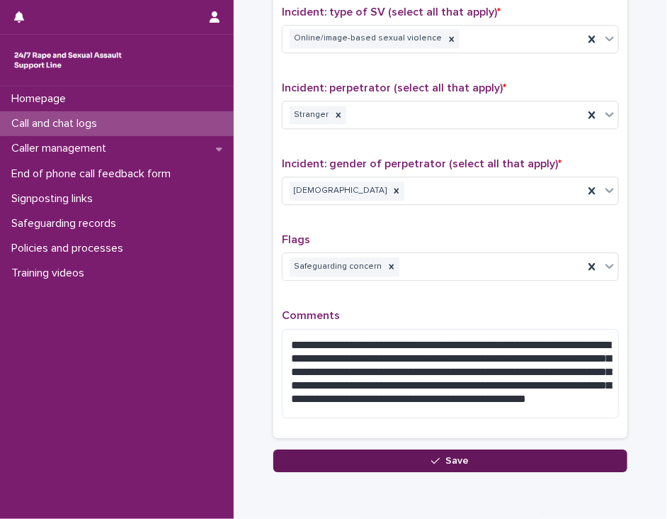
click at [554, 449] on button "Save" at bounding box center [451, 460] width 354 height 23
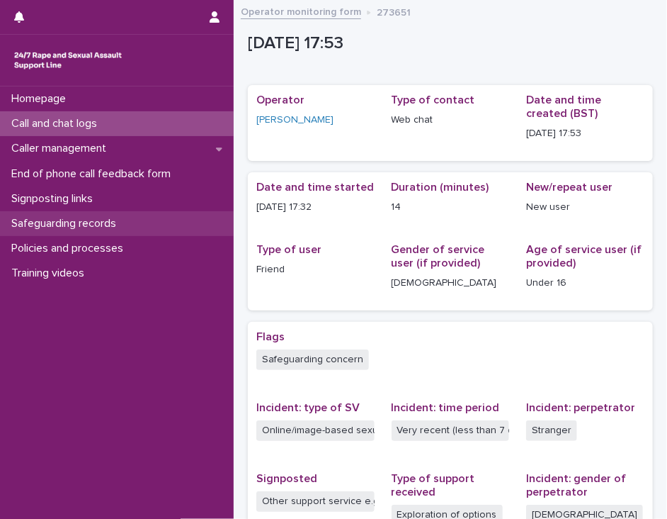
click at [79, 218] on p "Safeguarding records" at bounding box center [67, 223] width 122 height 13
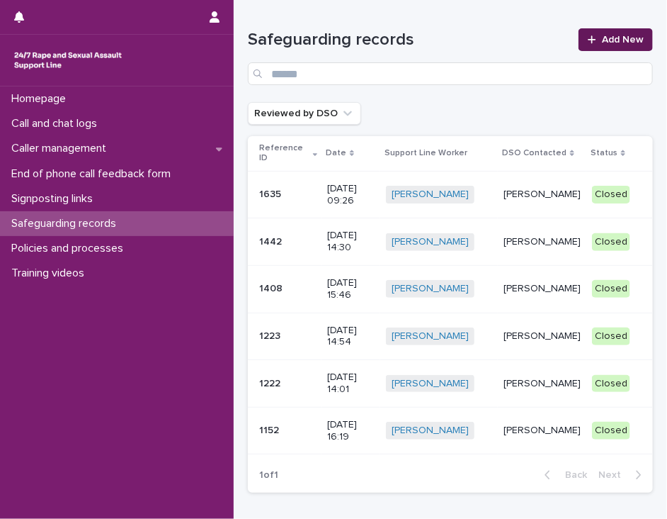
click at [588, 38] on icon at bounding box center [592, 40] width 9 height 10
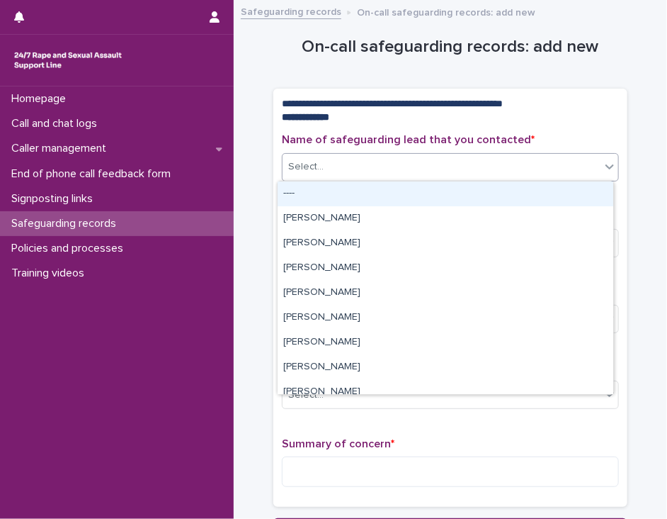
click at [446, 170] on div "Select..." at bounding box center [442, 166] width 318 height 23
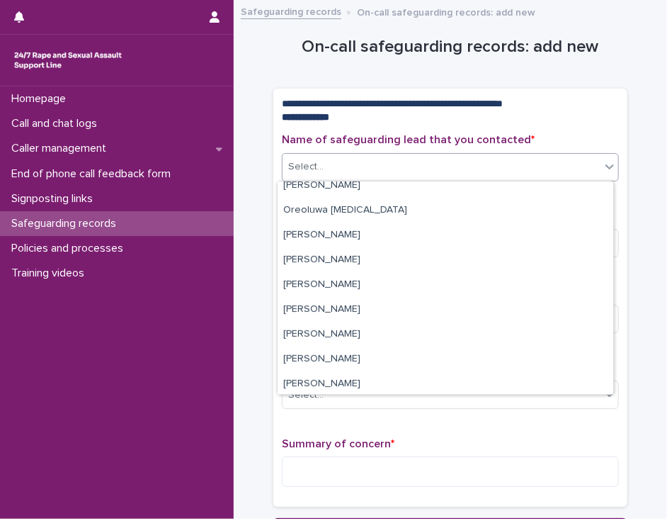
scroll to position [291, 0]
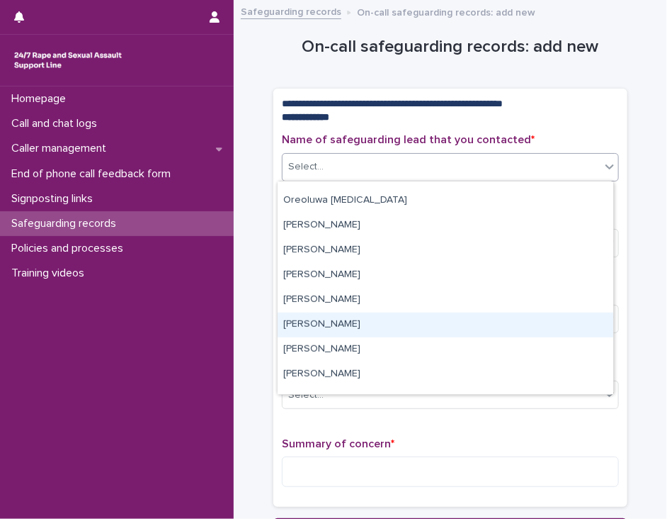
click at [563, 325] on div "[PERSON_NAME]" at bounding box center [446, 324] width 336 height 25
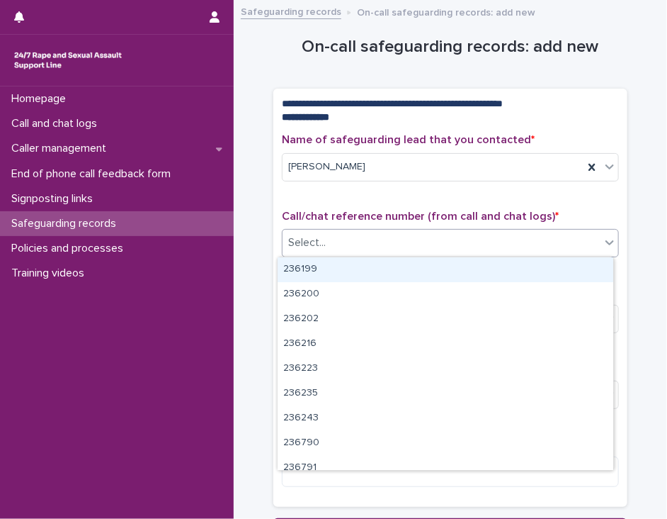
click at [520, 249] on div "Select..." at bounding box center [442, 242] width 318 height 23
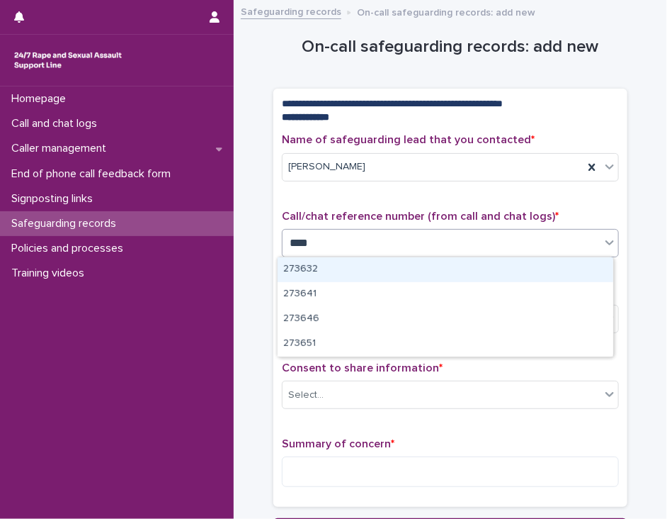
type input "*****"
click at [502, 264] on div "273651" at bounding box center [446, 269] width 336 height 25
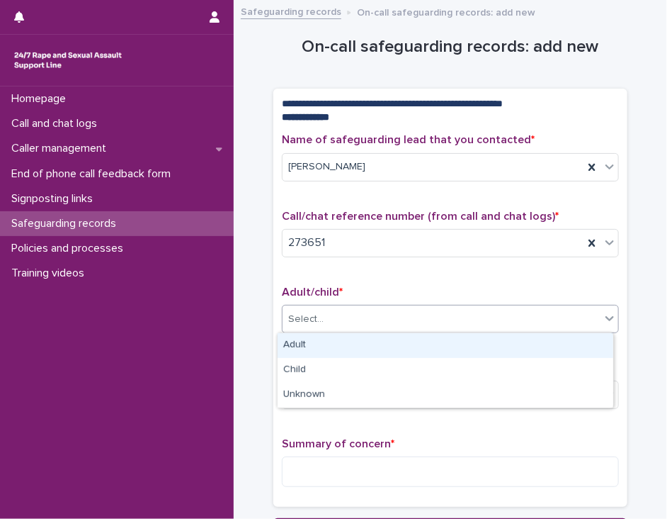
click at [448, 327] on div "Select..." at bounding box center [442, 319] width 318 height 23
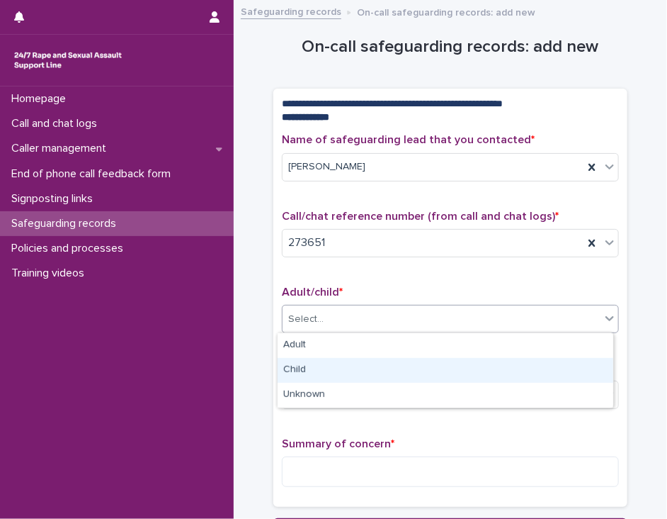
click at [434, 373] on div "Child" at bounding box center [446, 370] width 336 height 25
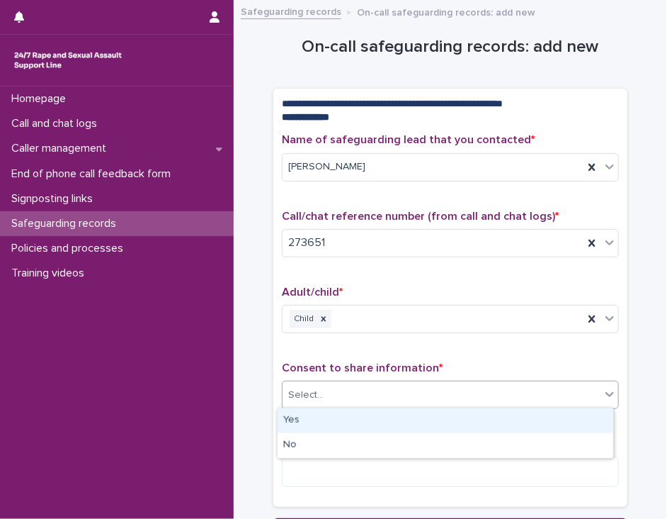
click at [424, 393] on div "Select..." at bounding box center [442, 394] width 318 height 23
click at [415, 419] on div "Yes" at bounding box center [446, 420] width 336 height 25
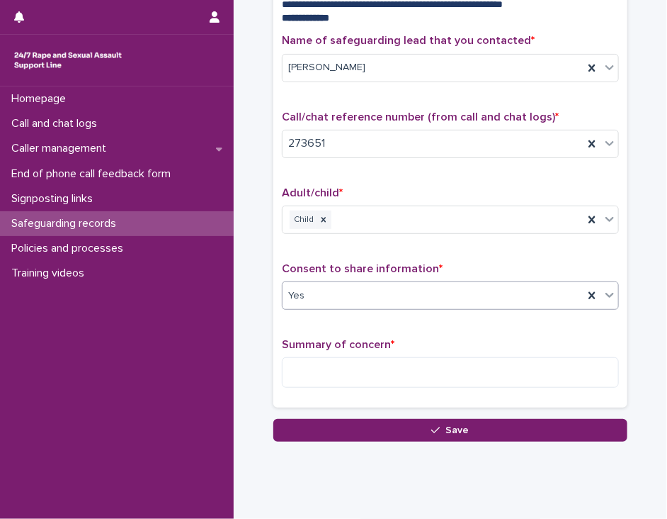
scroll to position [131, 0]
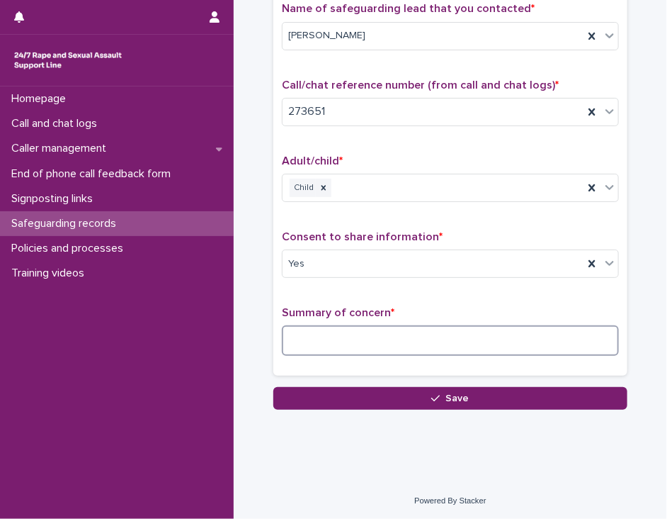
click at [295, 329] on textarea at bounding box center [450, 340] width 337 height 30
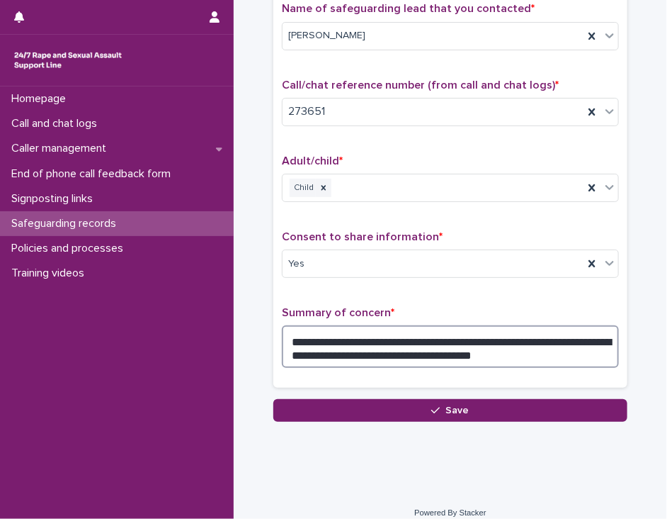
click at [340, 350] on textarea "**********" at bounding box center [450, 346] width 337 height 43
click at [526, 346] on textarea "**********" at bounding box center [450, 346] width 337 height 43
click at [522, 338] on textarea "**********" at bounding box center [450, 346] width 337 height 43
click at [544, 348] on textarea "**********" at bounding box center [450, 346] width 337 height 43
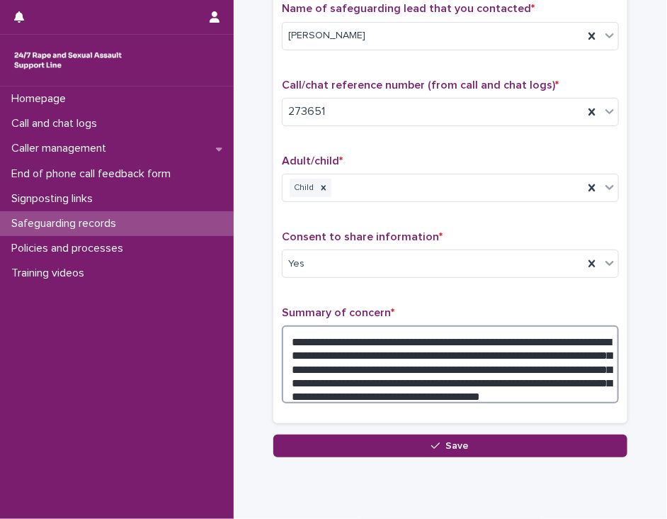
click at [358, 383] on textarea "**********" at bounding box center [450, 364] width 337 height 78
click at [558, 381] on textarea "**********" at bounding box center [450, 364] width 337 height 78
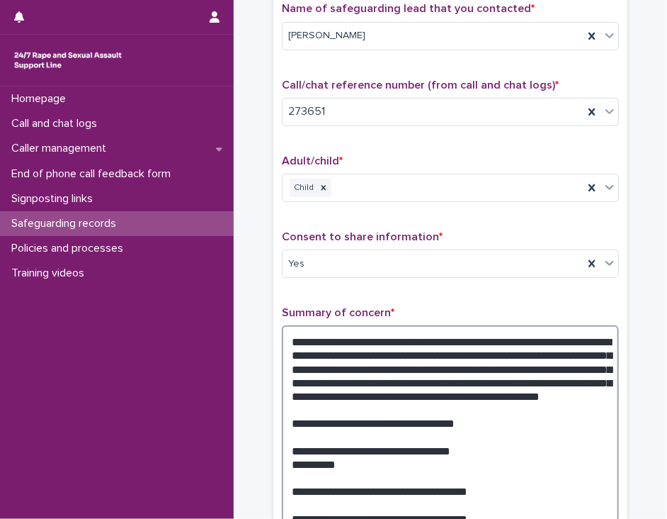
click at [426, 504] on textarea "**********" at bounding box center [450, 423] width 337 height 197
click at [467, 502] on textarea "**********" at bounding box center [450, 423] width 337 height 197
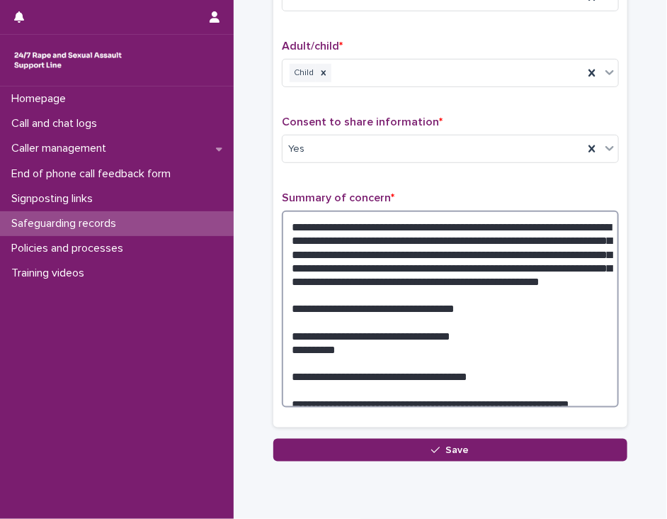
scroll to position [247, 0]
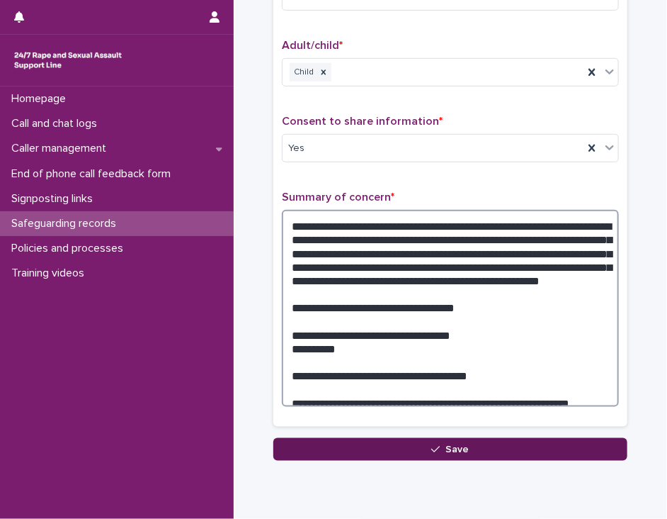
type textarea "**********"
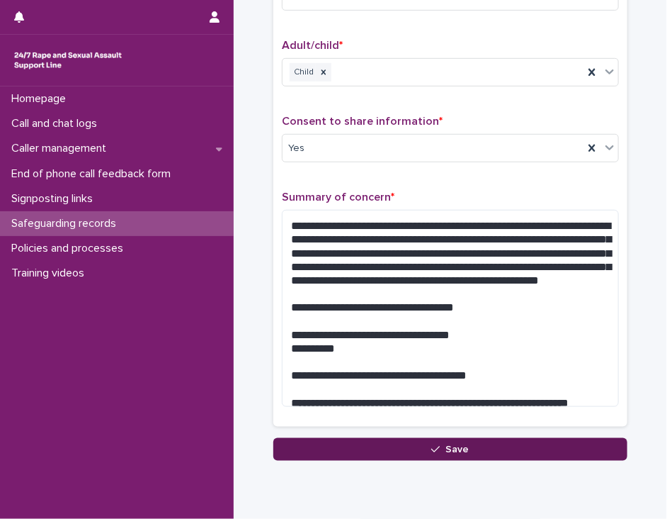
click at [513, 446] on button "Save" at bounding box center [451, 449] width 354 height 23
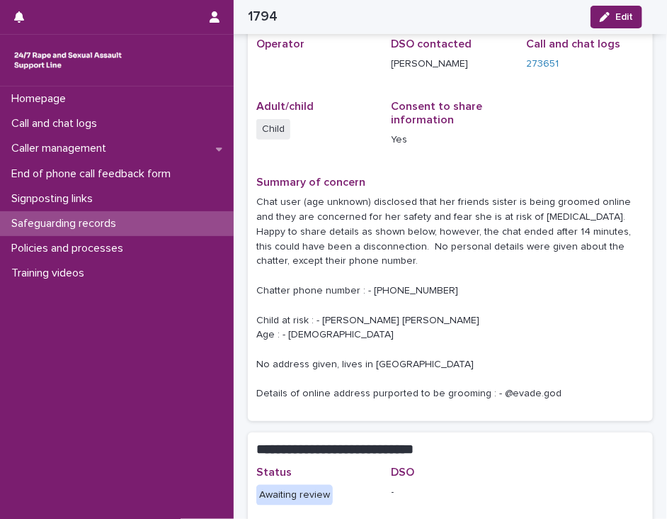
scroll to position [147, 0]
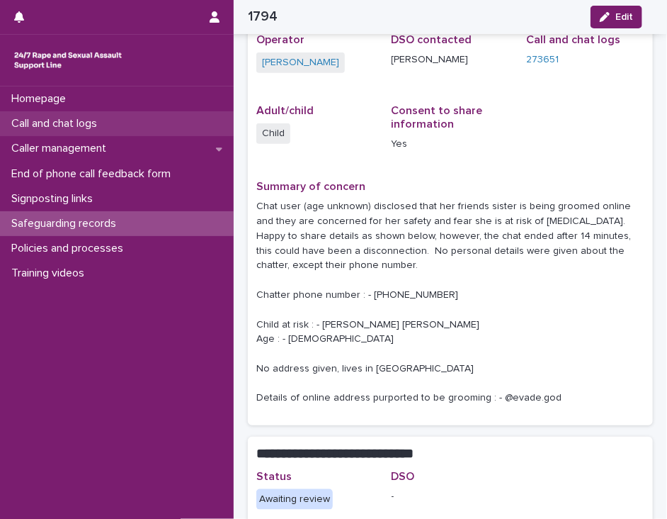
click at [85, 125] on p "Call and chat logs" at bounding box center [57, 123] width 103 height 13
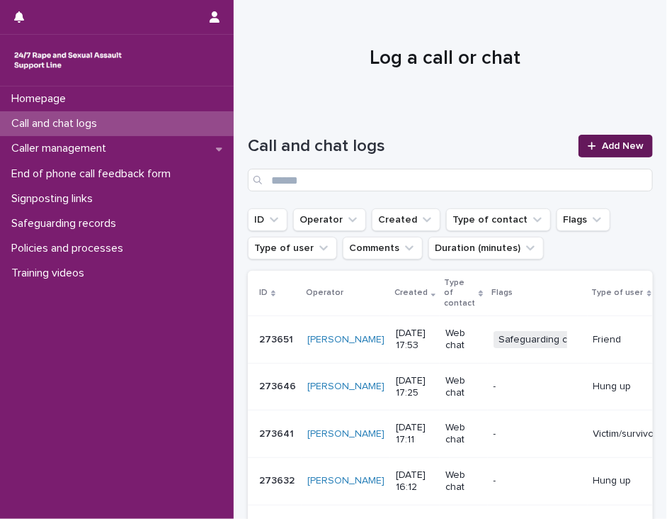
click at [602, 143] on span "Add New" at bounding box center [623, 146] width 42 height 10
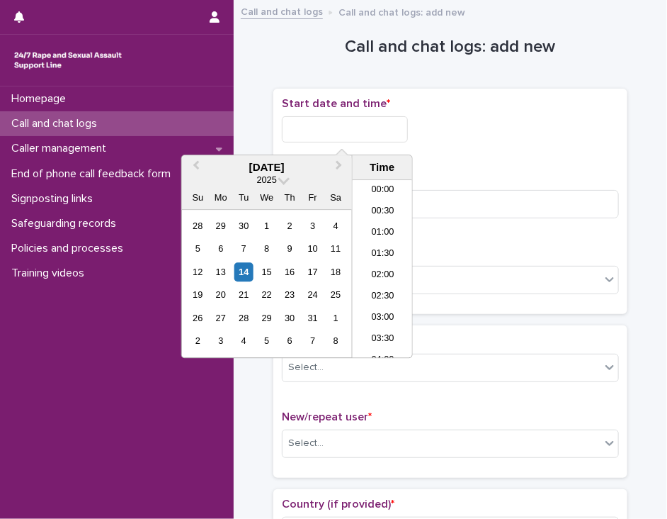
scroll to position [687, 0]
click at [299, 131] on input "text" at bounding box center [345, 129] width 126 height 26
click at [372, 268] on li "18:00" at bounding box center [383, 269] width 60 height 21
click at [364, 127] on input "**********" at bounding box center [345, 129] width 126 height 26
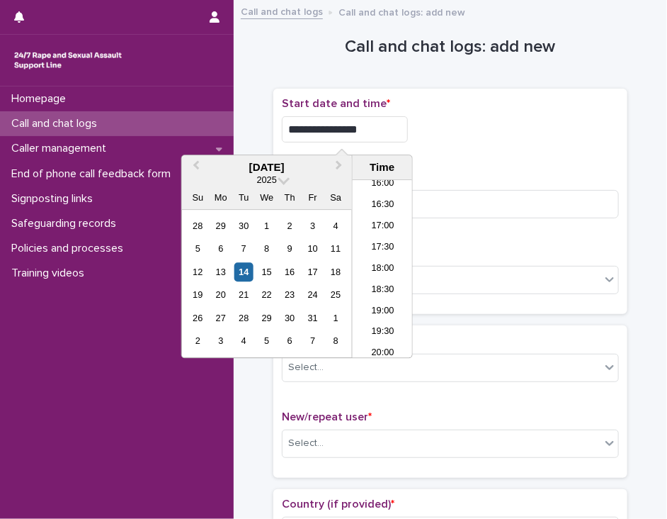
type input "**********"
click at [441, 131] on div "**********" at bounding box center [450, 129] width 337 height 26
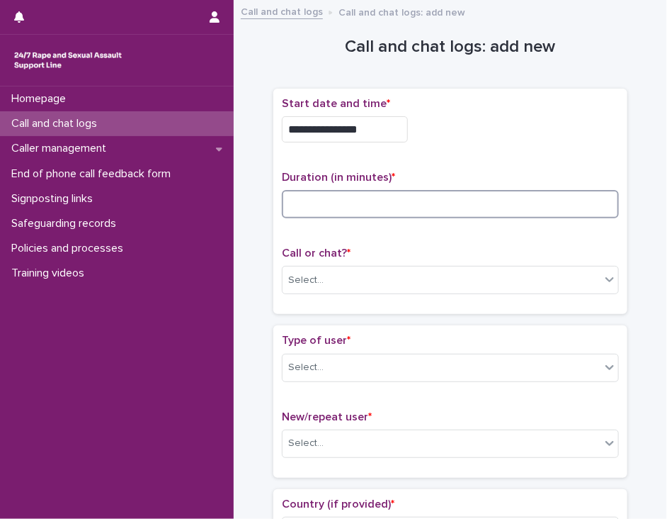
click at [298, 198] on input at bounding box center [450, 204] width 337 height 28
type input "*"
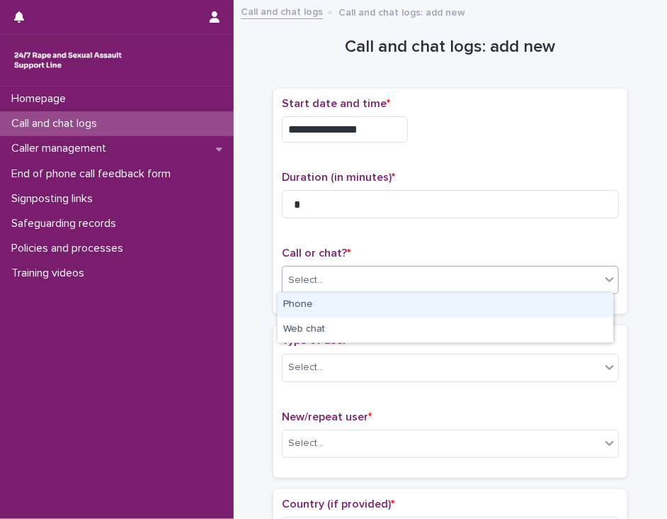
click at [325, 285] on div at bounding box center [325, 280] width 1 height 15
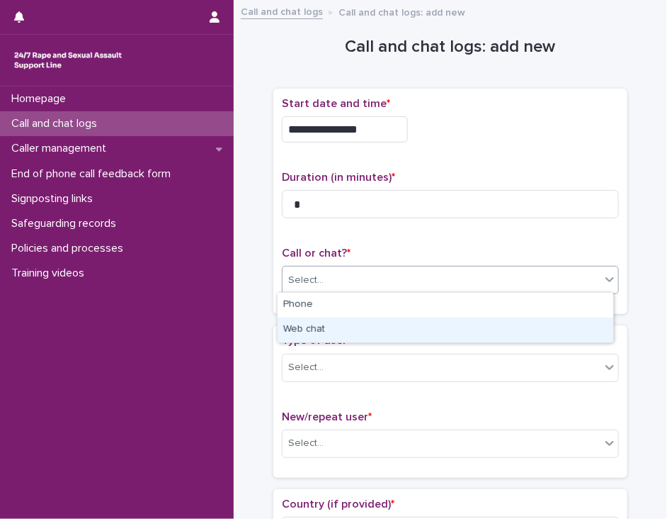
click at [327, 329] on div "Web chat" at bounding box center [446, 329] width 336 height 25
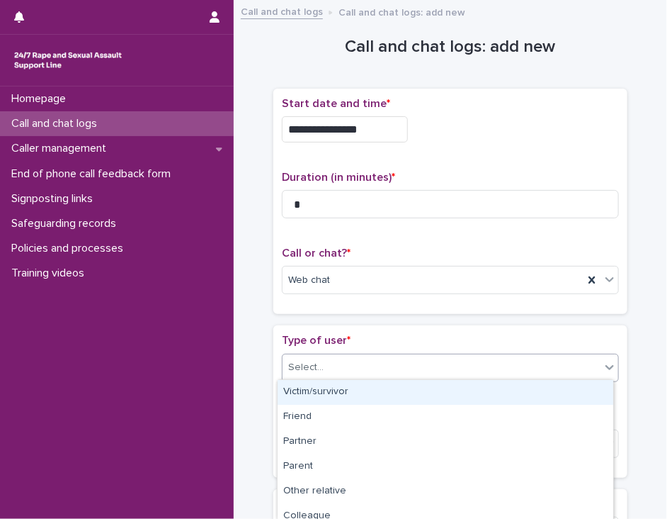
click at [332, 363] on div "Select..." at bounding box center [442, 367] width 318 height 23
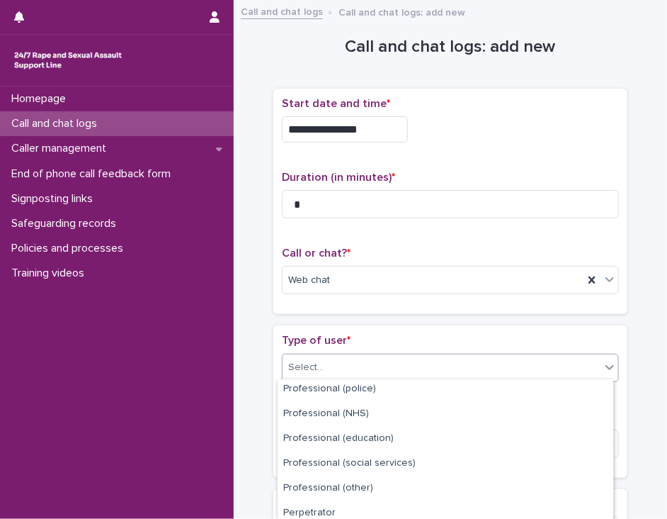
scroll to position [232, 0]
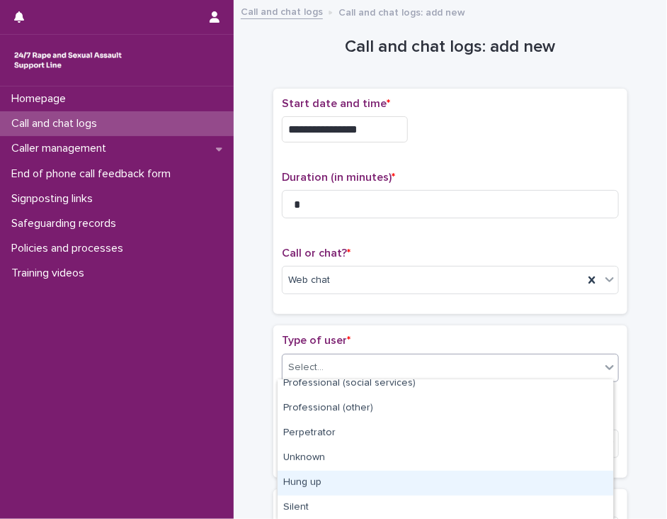
click at [558, 488] on div "Hung up" at bounding box center [446, 482] width 336 height 25
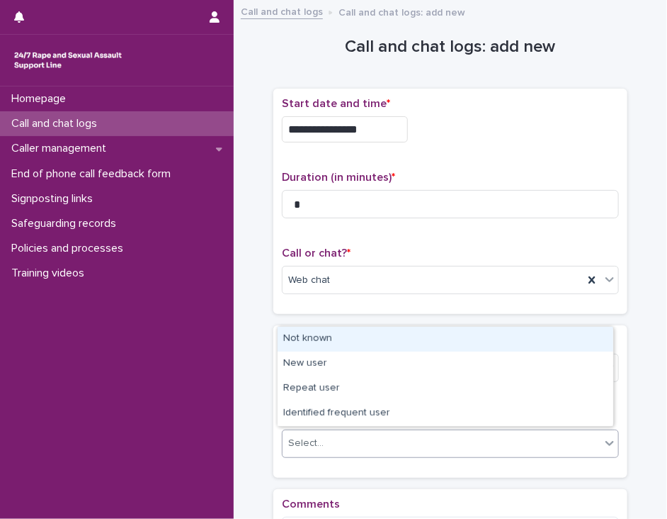
click at [546, 440] on div "Select..." at bounding box center [442, 443] width 318 height 23
click at [541, 337] on div "Not known" at bounding box center [446, 339] width 336 height 25
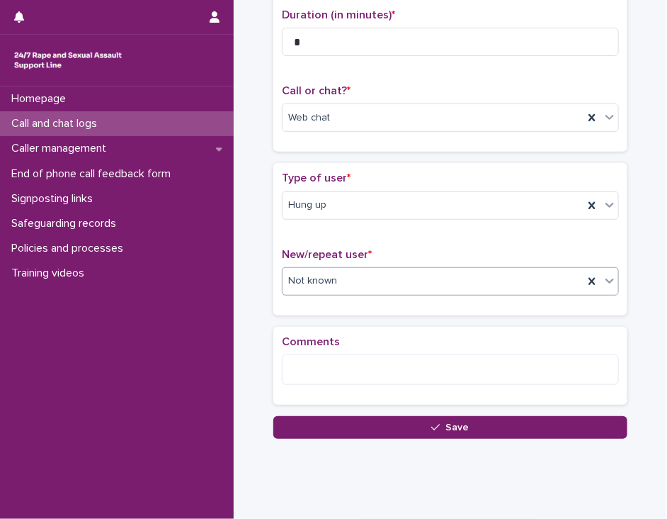
scroll to position [190, 0]
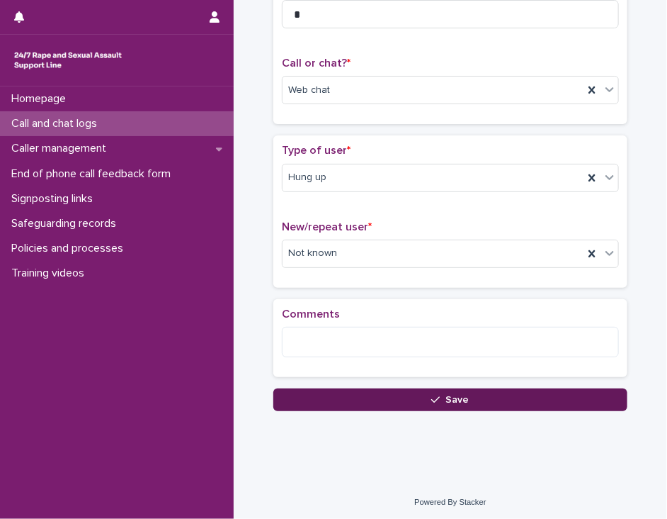
click at [393, 398] on button "Save" at bounding box center [451, 399] width 354 height 23
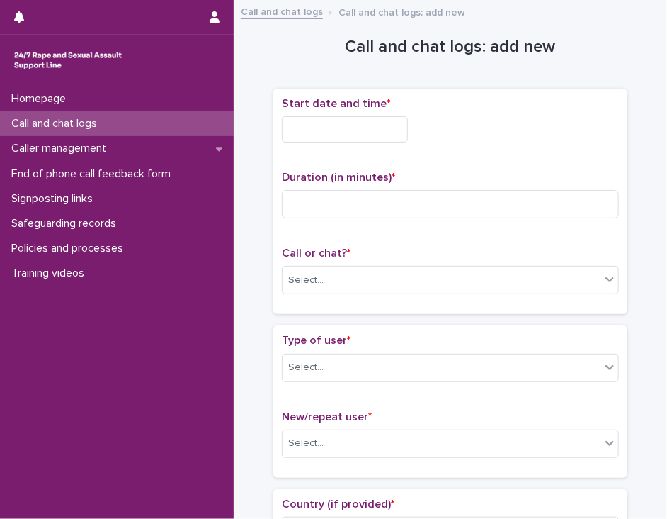
click at [308, 131] on input "text" at bounding box center [345, 129] width 126 height 26
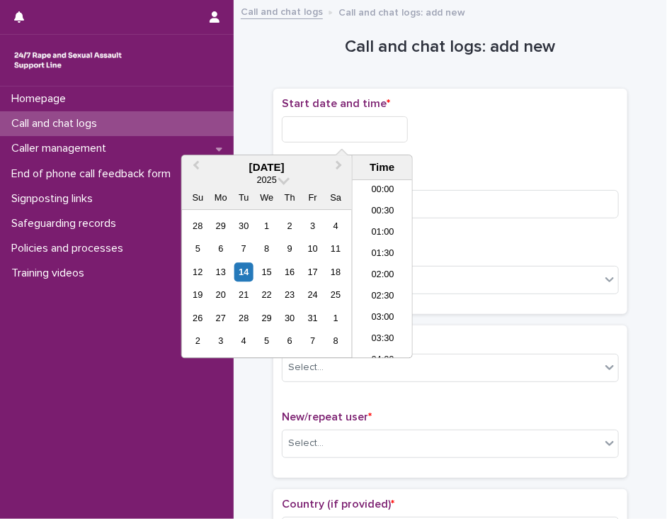
scroll to position [687, 0]
click at [369, 263] on li "18:00" at bounding box center [383, 269] width 60 height 21
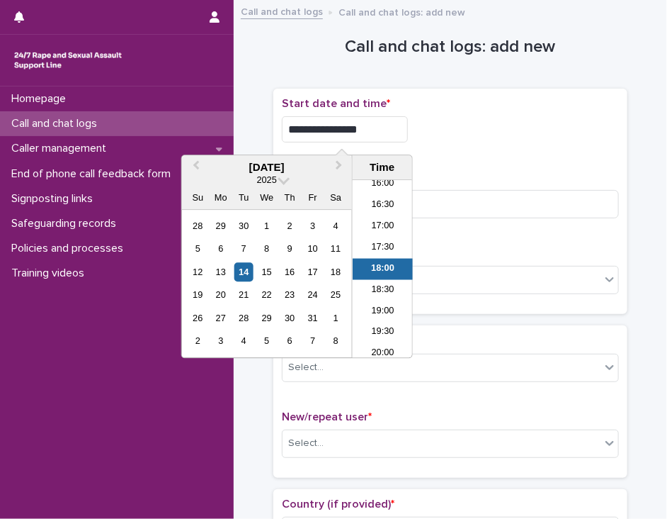
click at [363, 130] on input "**********" at bounding box center [345, 129] width 126 height 26
type input "**********"
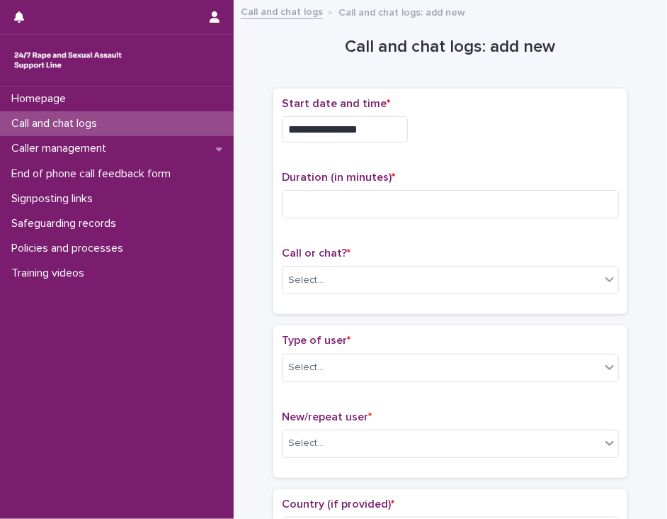
click at [453, 139] on div "**********" at bounding box center [450, 129] width 337 height 26
click at [390, 198] on input at bounding box center [450, 204] width 337 height 28
type input "*"
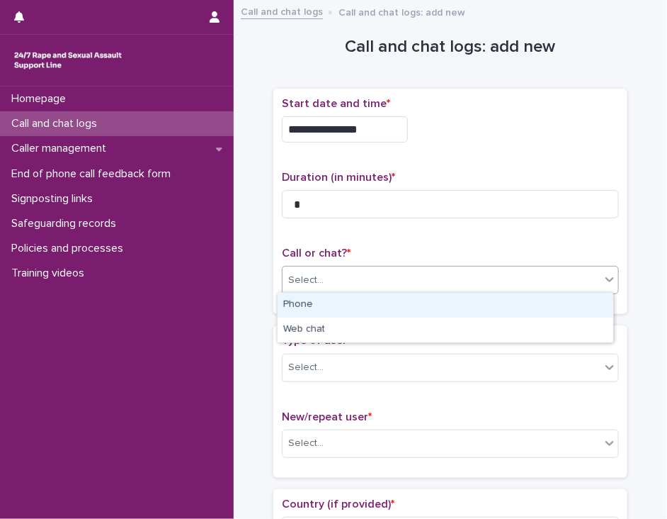
click at [373, 286] on div "Select..." at bounding box center [442, 280] width 318 height 23
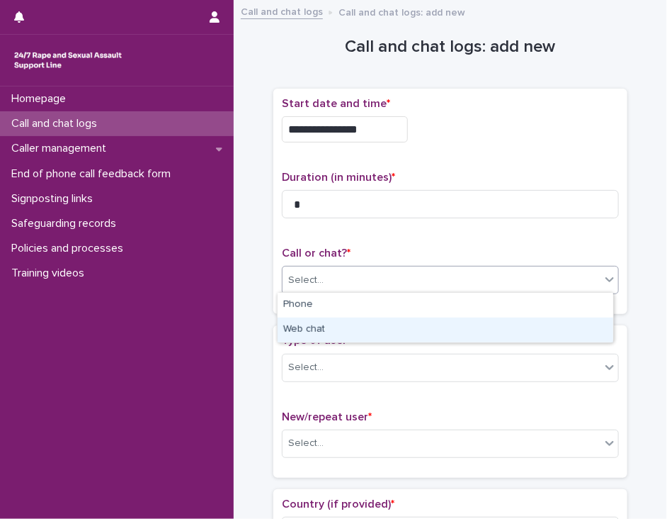
click at [368, 325] on div "Web chat" at bounding box center [446, 329] width 336 height 25
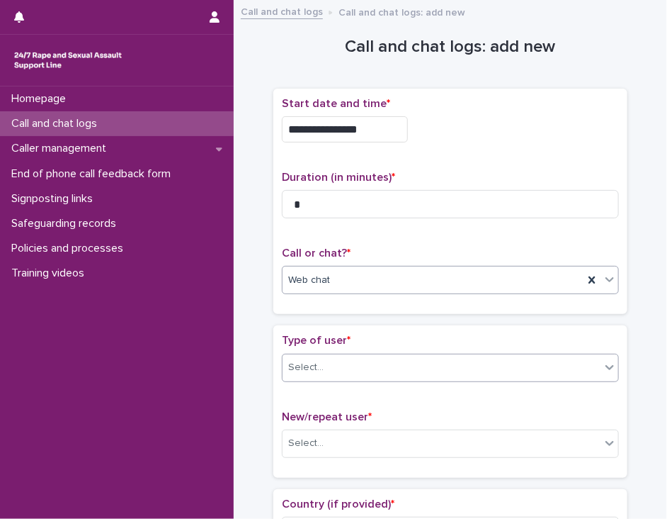
click at [365, 369] on div "Select..." at bounding box center [442, 367] width 318 height 23
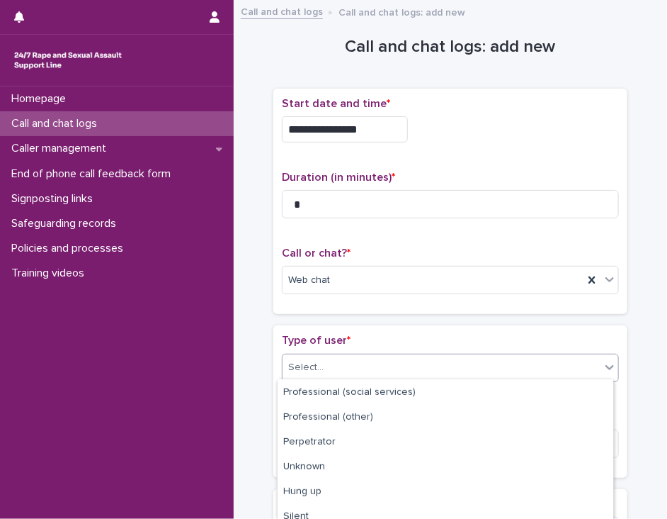
scroll to position [232, 0]
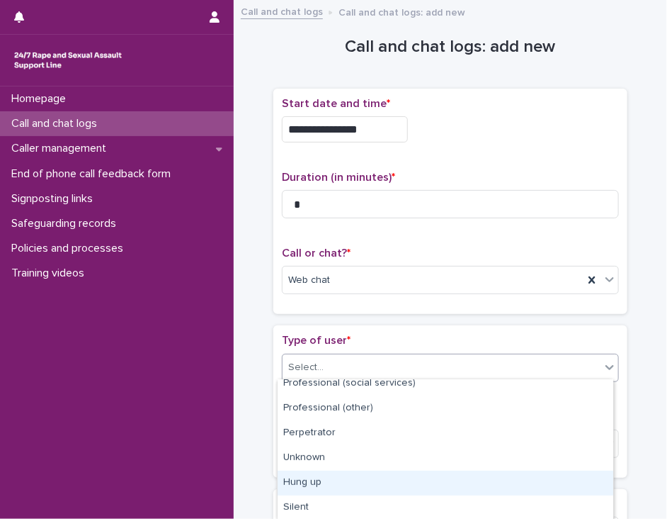
click at [554, 483] on div "Hung up" at bounding box center [446, 482] width 336 height 25
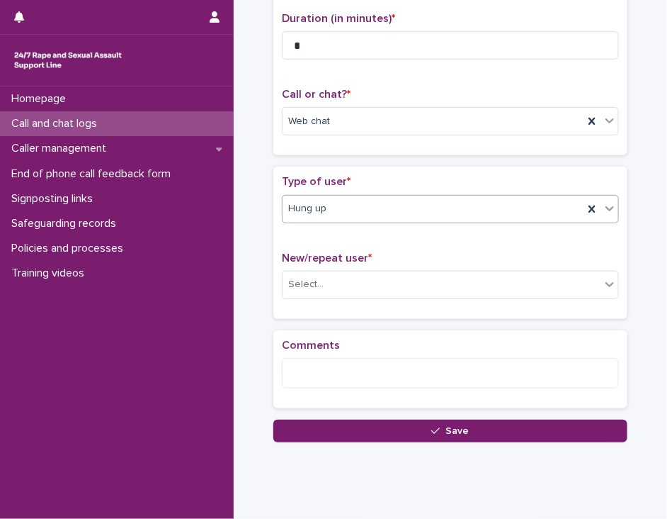
scroll to position [167, 0]
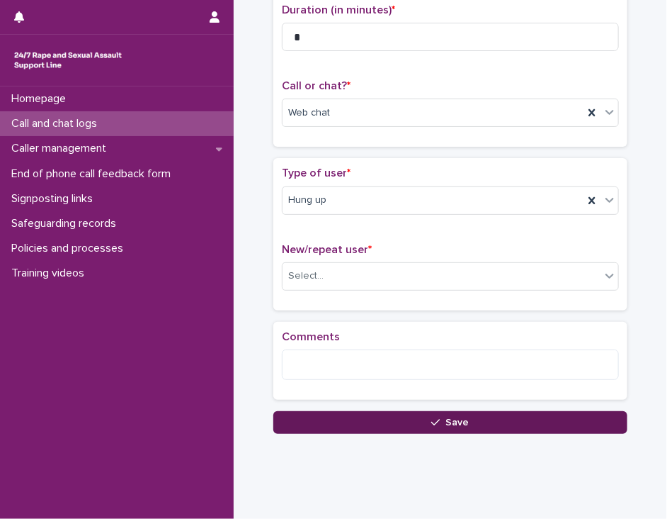
click at [496, 424] on button "Save" at bounding box center [451, 422] width 354 height 23
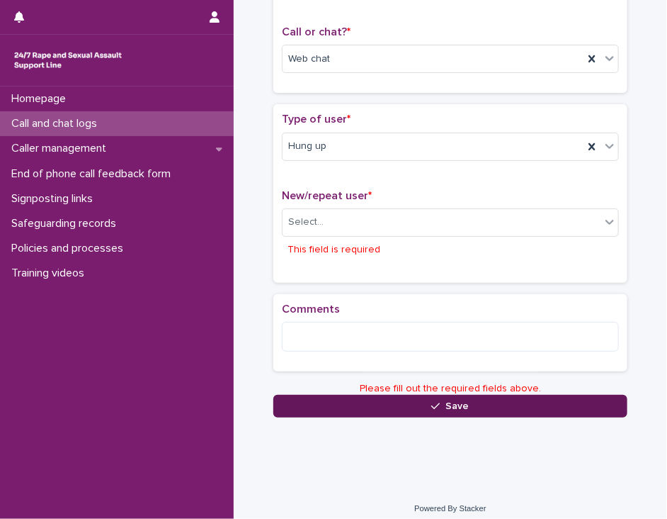
scroll to position [226, 0]
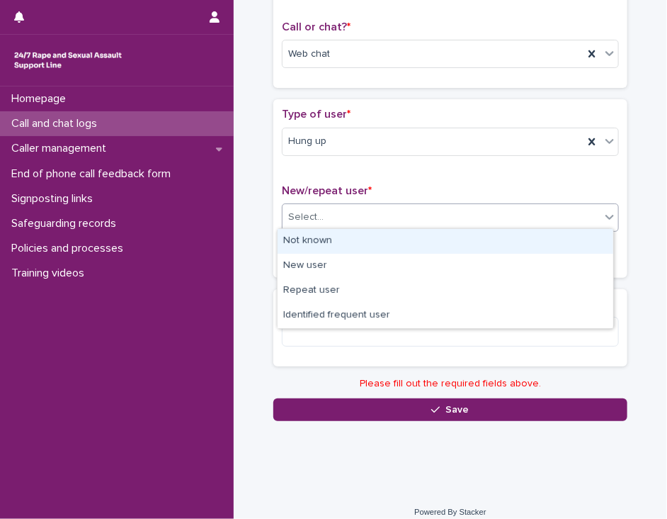
click at [392, 220] on div "Select..." at bounding box center [442, 216] width 318 height 23
click at [385, 237] on div "Not known" at bounding box center [446, 241] width 336 height 25
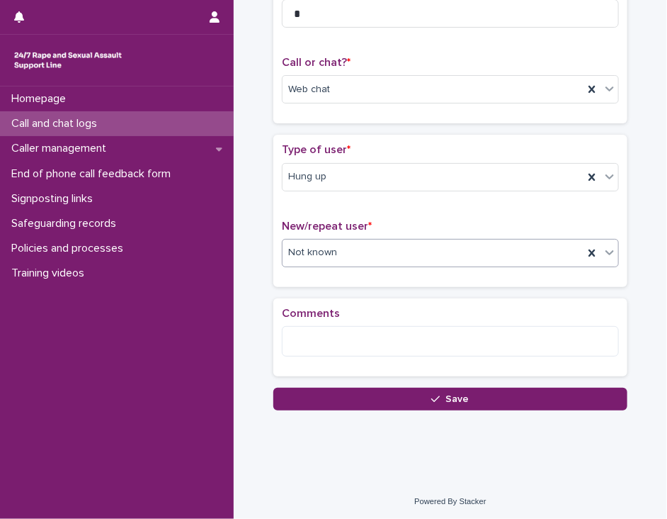
scroll to position [190, 0]
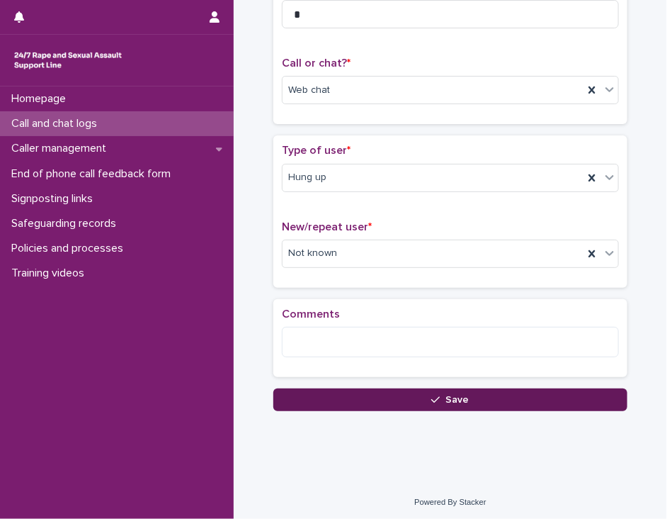
click at [348, 398] on button "Save" at bounding box center [451, 399] width 354 height 23
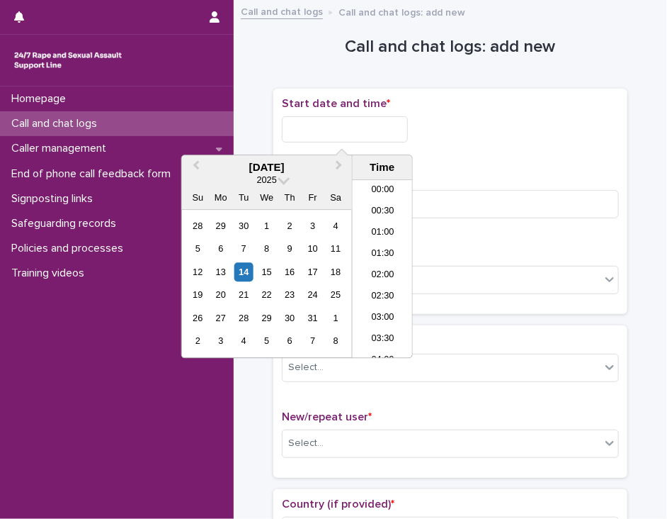
click at [300, 127] on input "text" at bounding box center [345, 129] width 126 height 26
click at [371, 269] on li "18:00" at bounding box center [383, 269] width 60 height 21
click at [366, 130] on input "**********" at bounding box center [345, 129] width 126 height 26
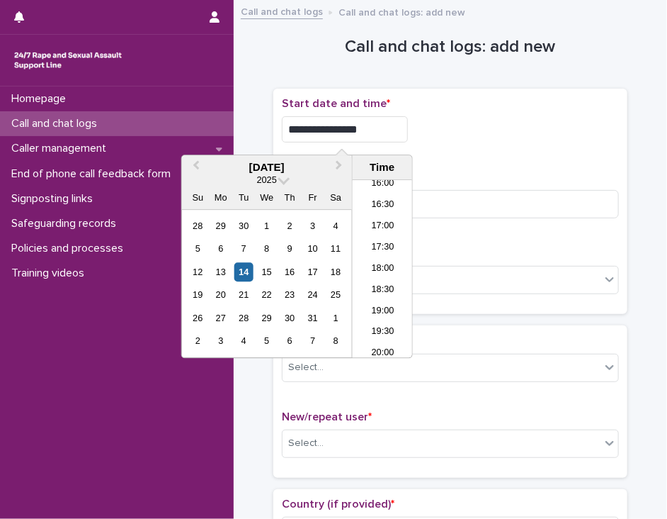
type input "**********"
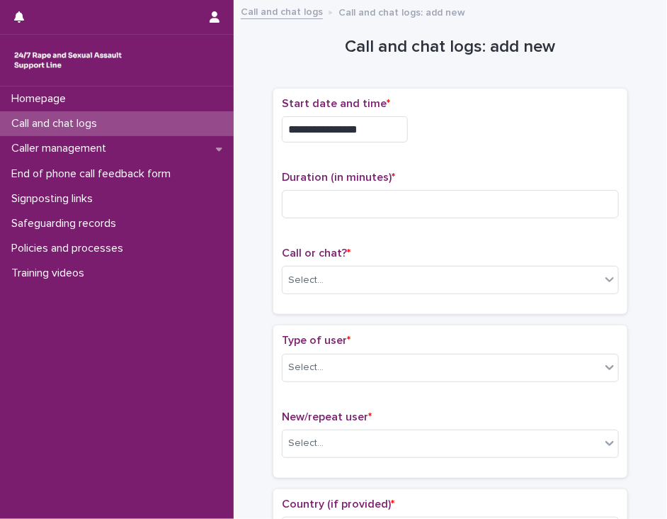
click at [439, 126] on div "**********" at bounding box center [450, 129] width 337 height 26
click at [336, 199] on input at bounding box center [450, 204] width 337 height 28
type input "*"
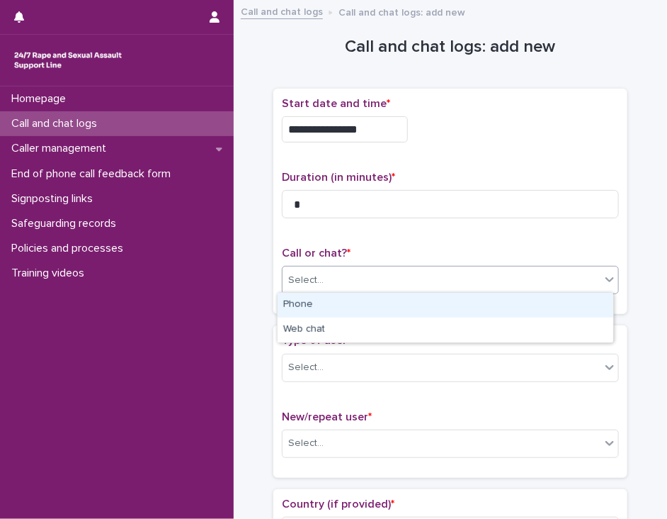
click at [325, 273] on input "text" at bounding box center [325, 279] width 1 height 13
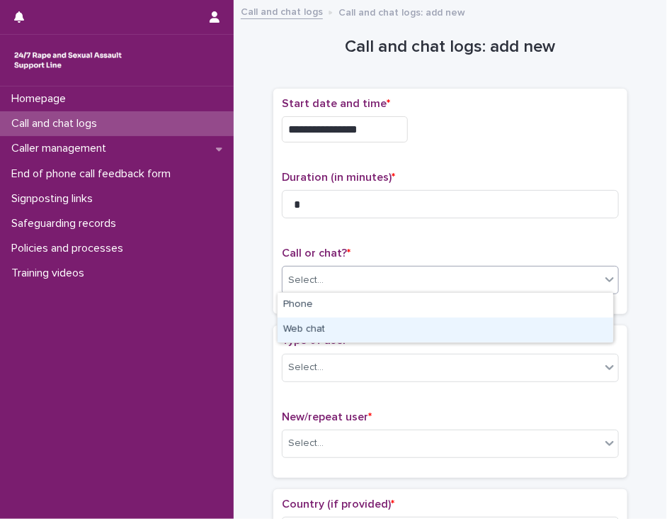
click at [323, 325] on div "Web chat" at bounding box center [446, 329] width 336 height 25
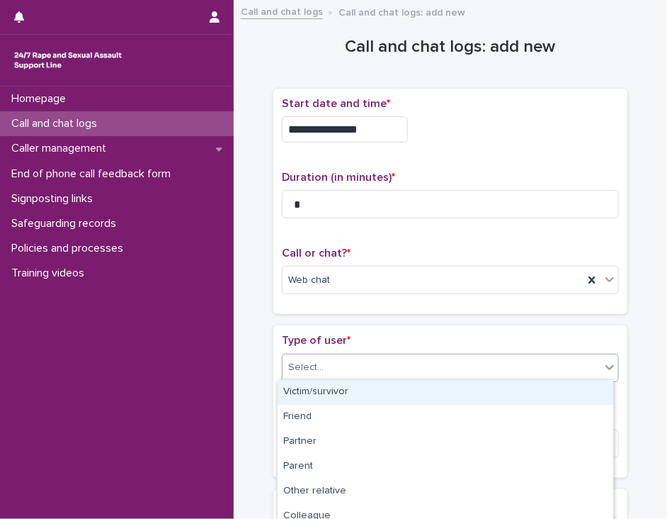
click at [325, 366] on div "Select..." at bounding box center [442, 367] width 318 height 23
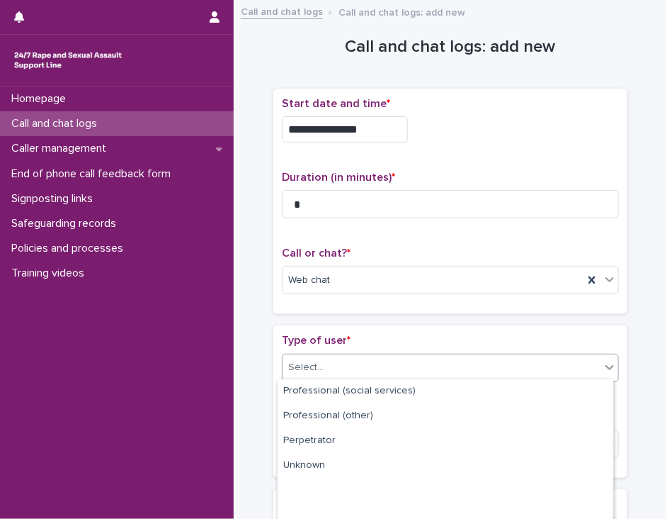
scroll to position [232, 0]
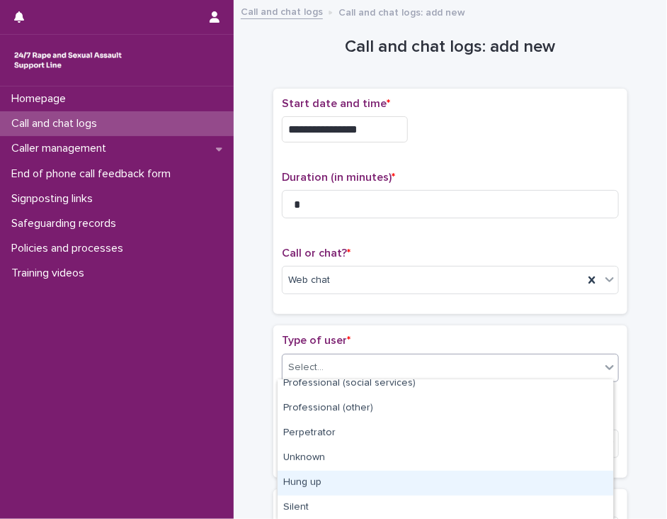
drag, startPoint x: 604, startPoint y: 408, endPoint x: 582, endPoint y: 492, distance: 87.1
click at [582, 492] on div "Hung up" at bounding box center [446, 482] width 336 height 25
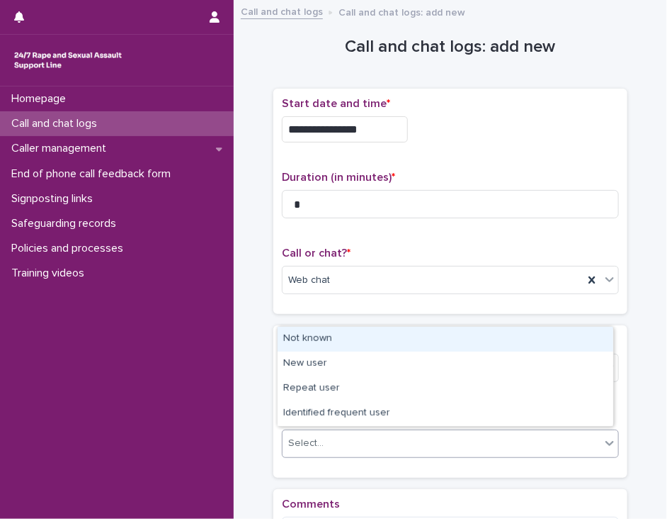
click at [570, 444] on div "Select..." at bounding box center [442, 443] width 318 height 23
click at [564, 339] on div "Not known" at bounding box center [446, 339] width 336 height 25
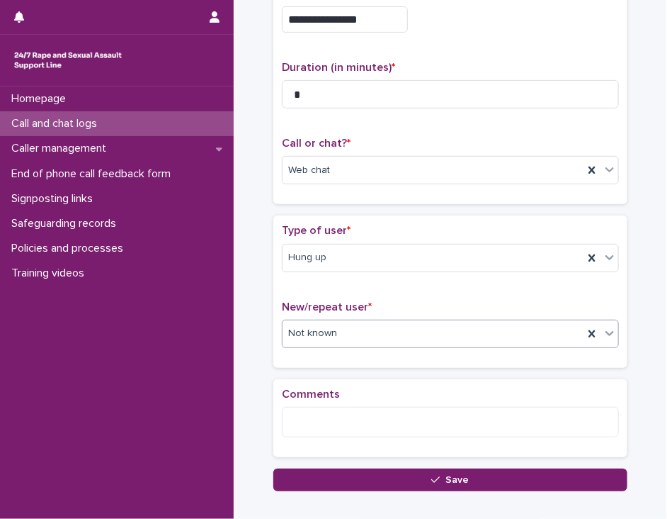
scroll to position [171, 0]
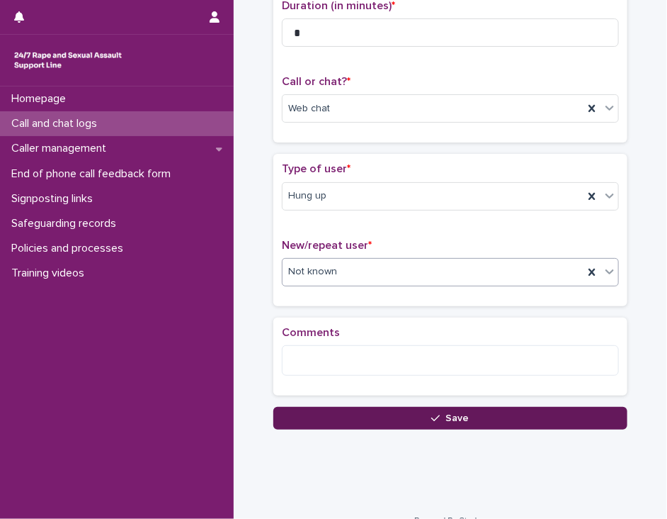
click at [398, 419] on button "Save" at bounding box center [451, 418] width 354 height 23
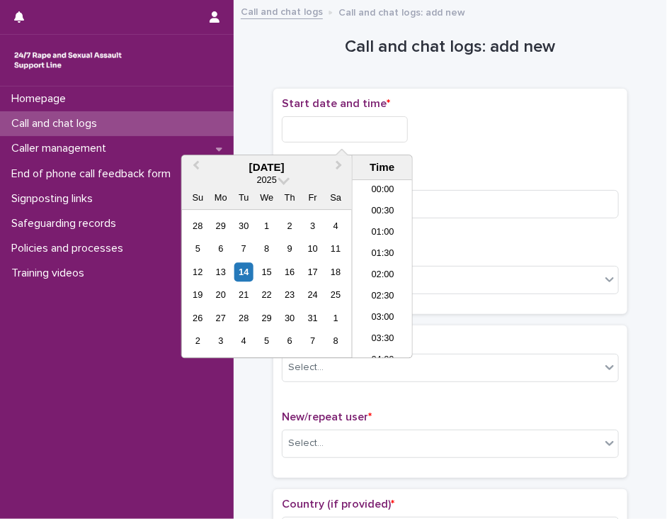
click at [301, 130] on input "text" at bounding box center [345, 129] width 126 height 26
click at [381, 271] on li "18:30" at bounding box center [383, 269] width 60 height 21
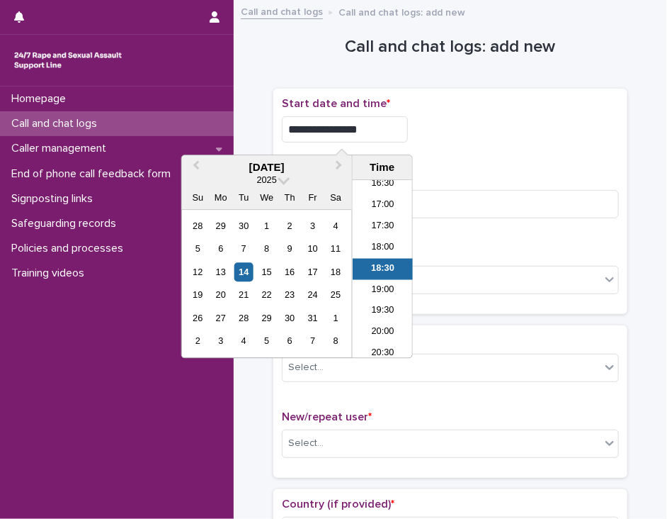
click at [370, 130] on input "**********" at bounding box center [345, 129] width 126 height 26
type input "**********"
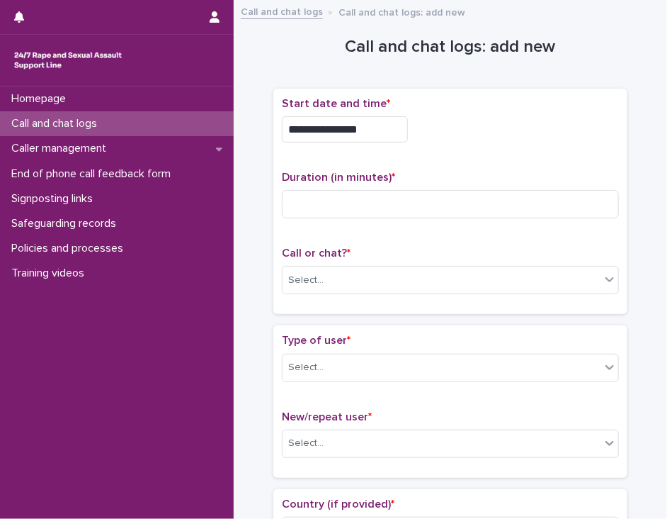
click at [431, 130] on div "**********" at bounding box center [450, 129] width 337 height 26
